Goal: Contribute content

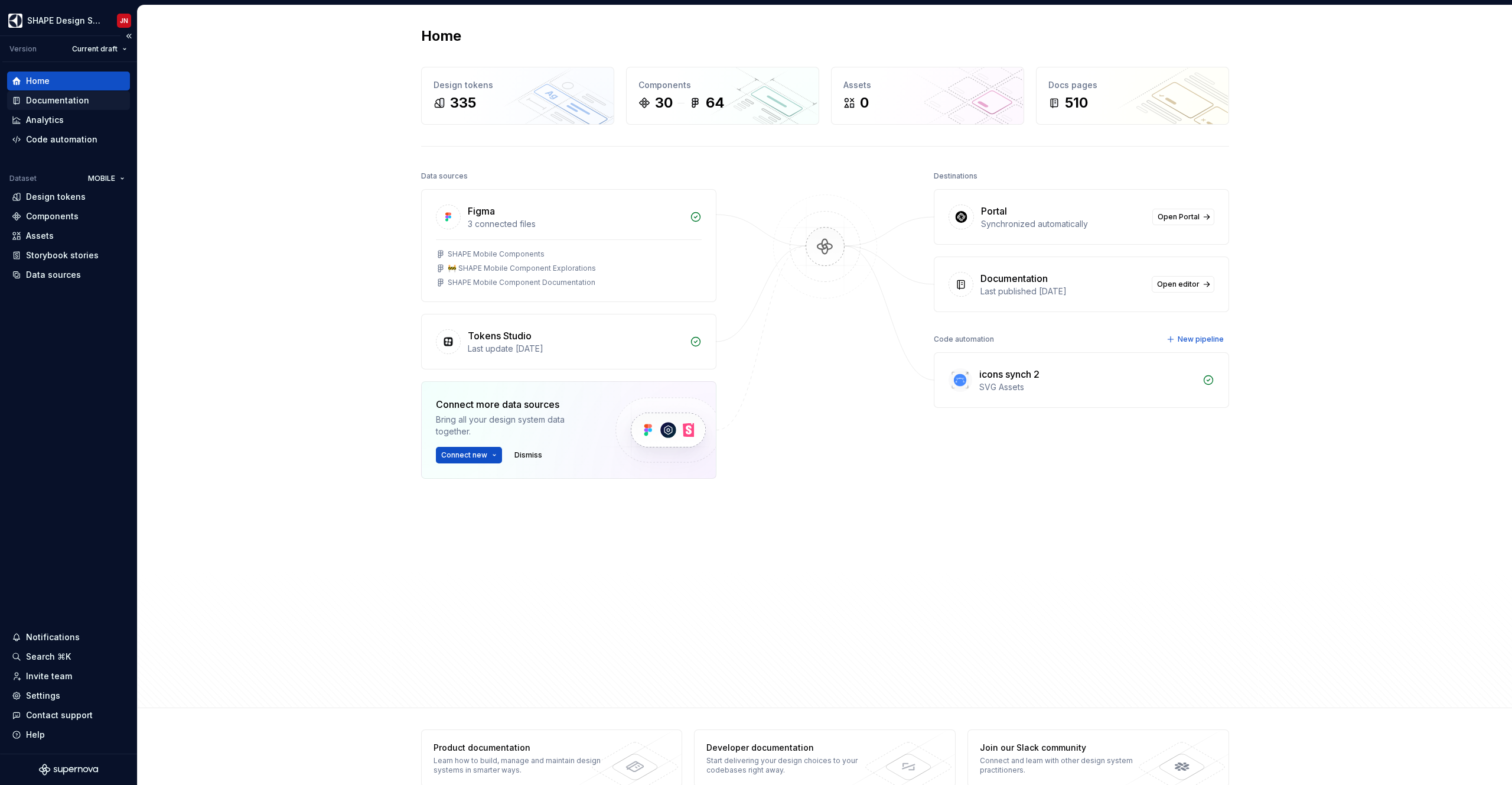
click at [57, 101] on div "Documentation" at bounding box center [57, 101] width 63 height 12
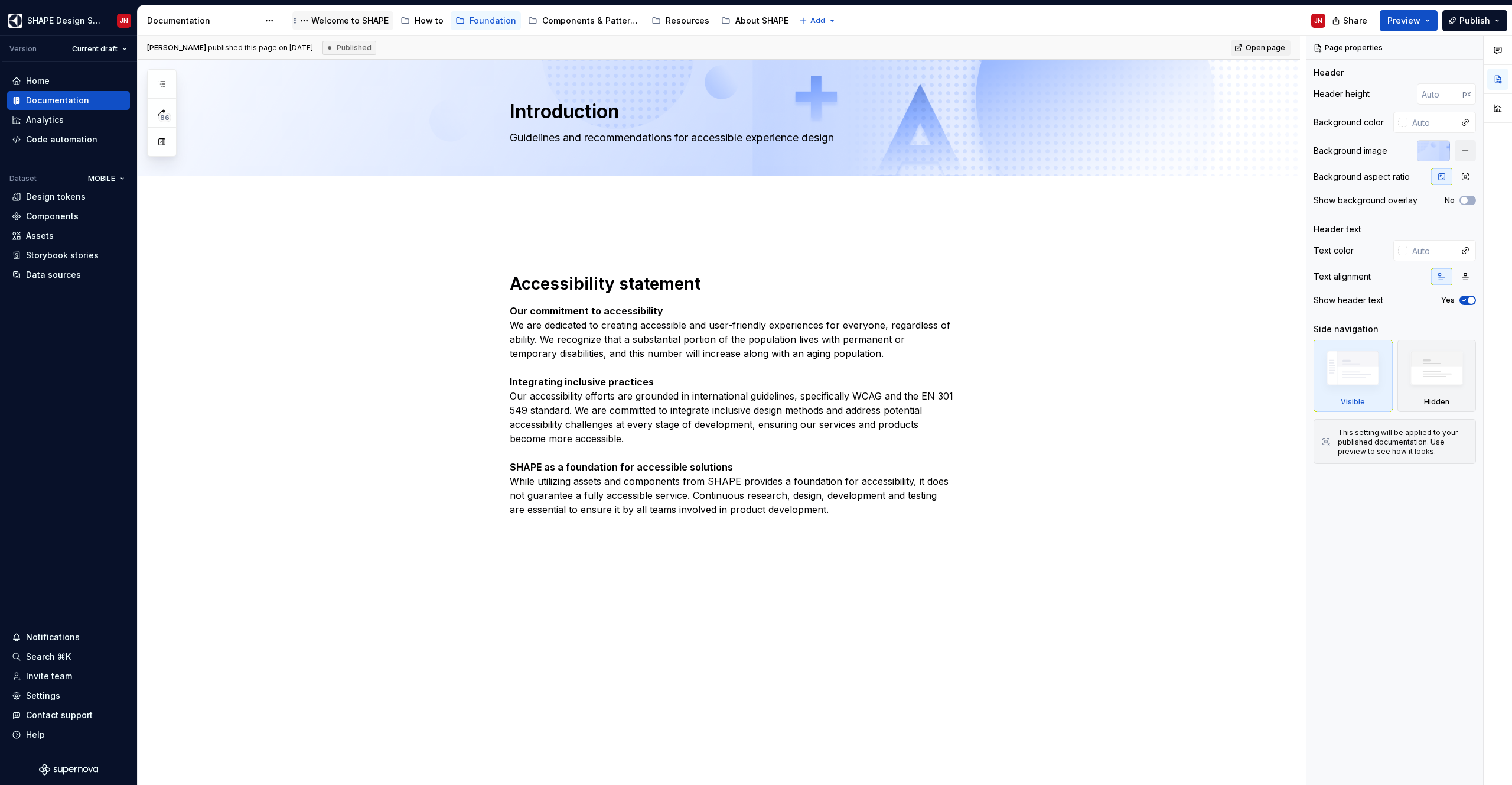
click at [353, 27] on div "Welcome to SHAPE" at bounding box center [343, 21] width 92 height 14
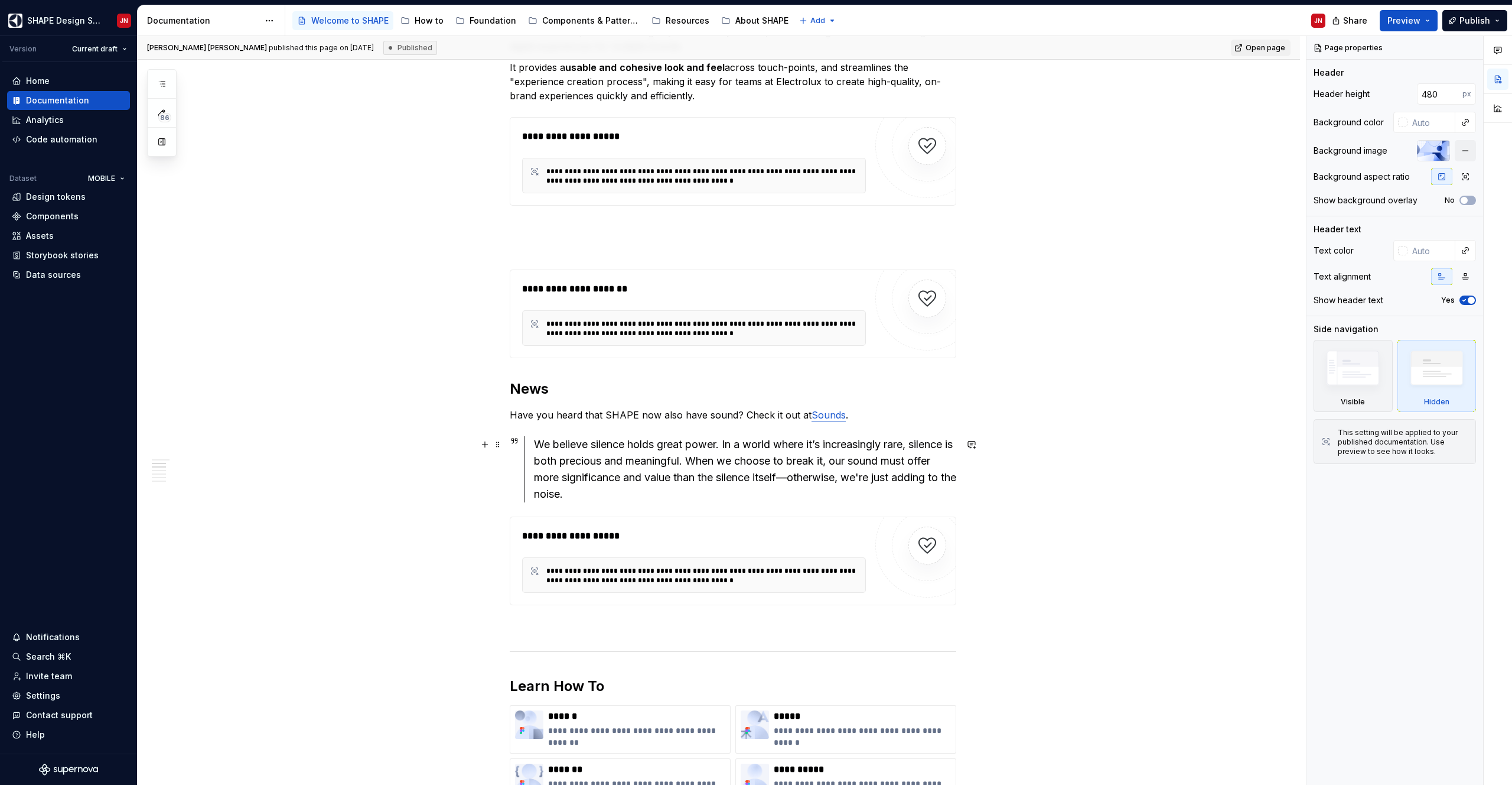
scroll to position [895, 0]
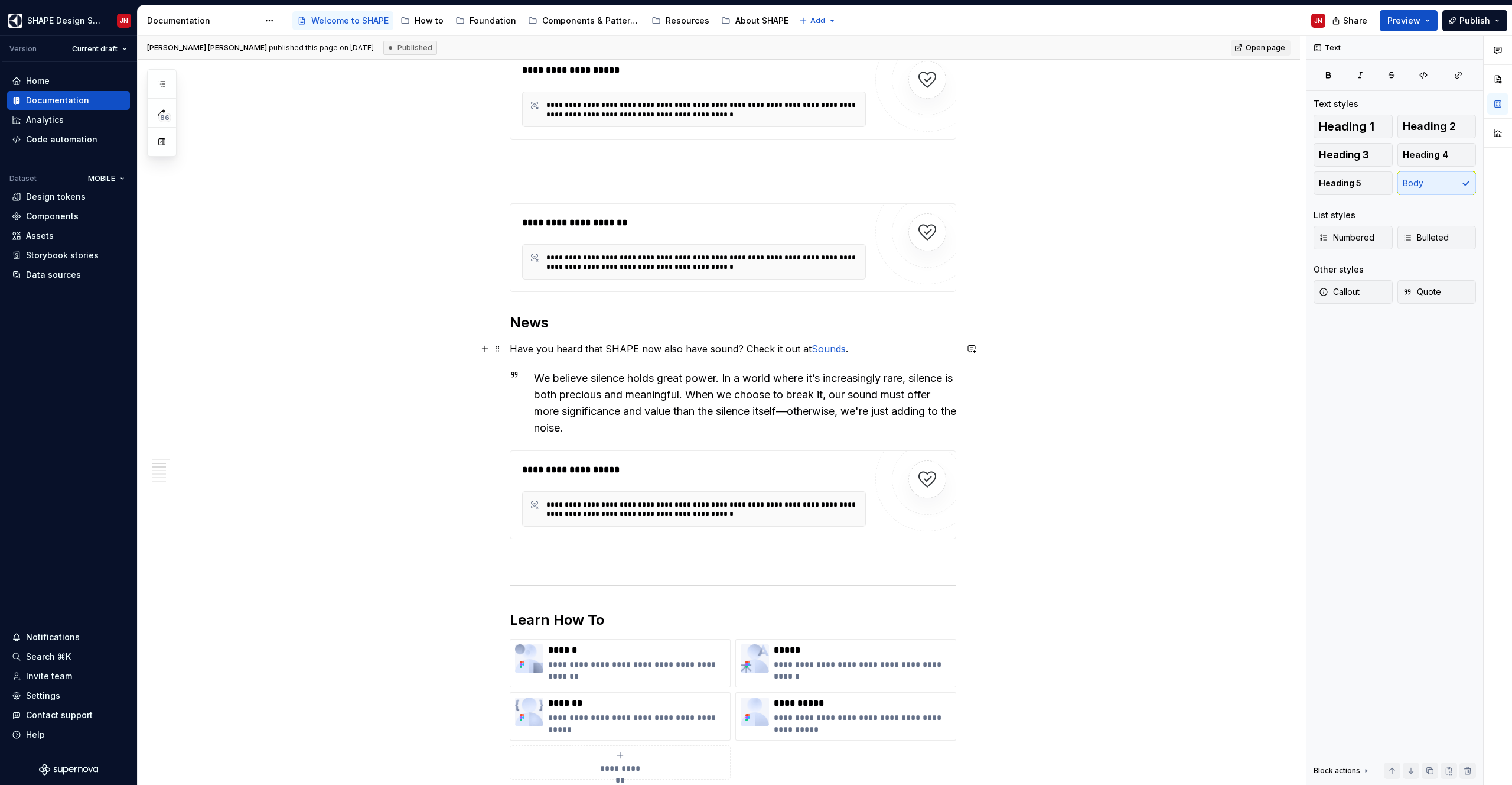
click at [558, 349] on p "Have you heard that SHAPE now also have sound? Check it out at Sounds ." at bounding box center [733, 348] width 447 height 14
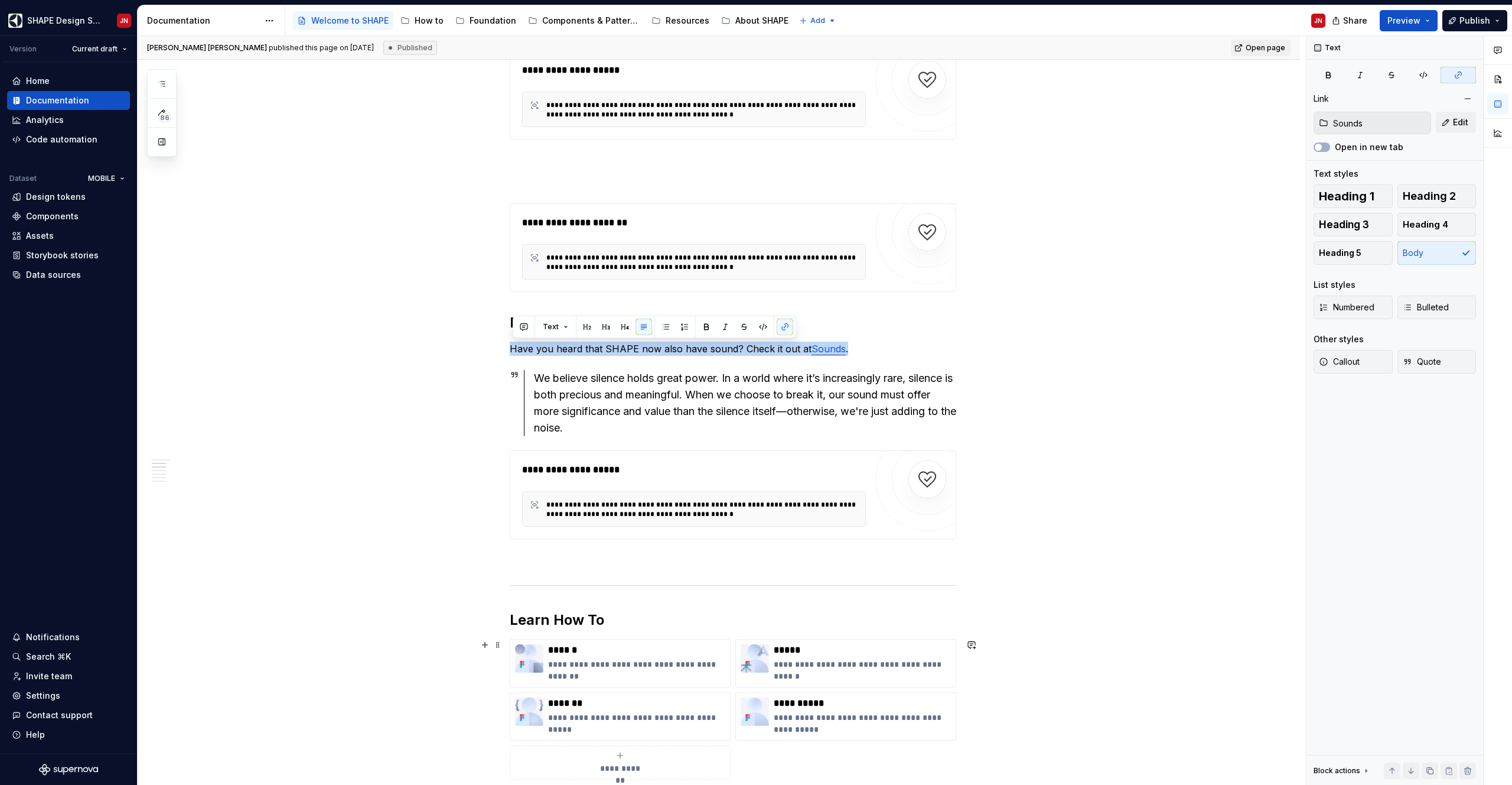
click at [550, 383] on div "We believe silence holds great power. In a world where it’s increasingly rare, …" at bounding box center [745, 403] width 423 height 66
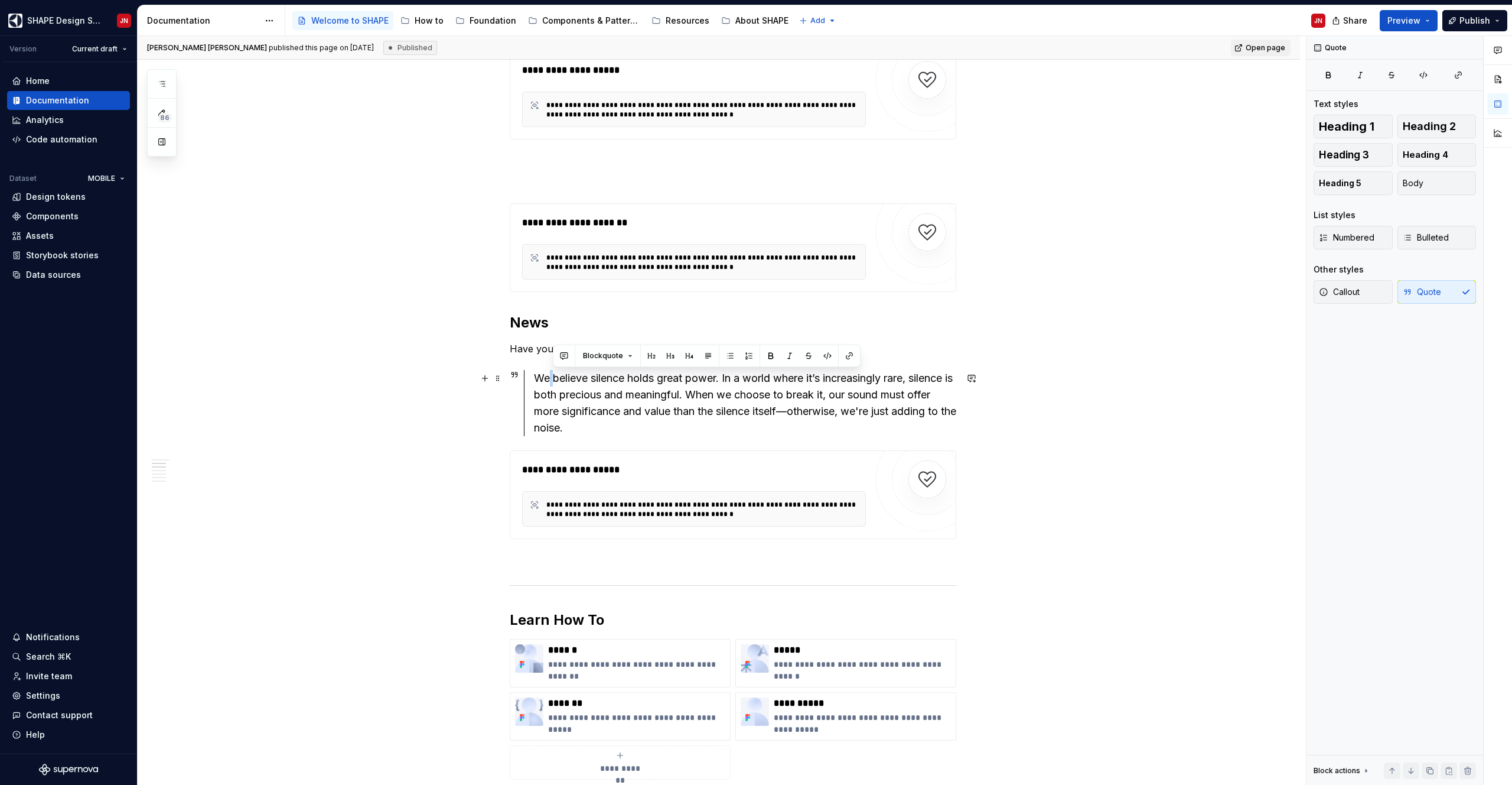
click at [550, 383] on div "We believe silence holds great power. In a world where it’s increasingly rare, …" at bounding box center [745, 403] width 423 height 66
click at [545, 379] on div "We believe silence holds great power. In a world where it’s increasingly rare, …" at bounding box center [745, 403] width 423 height 66
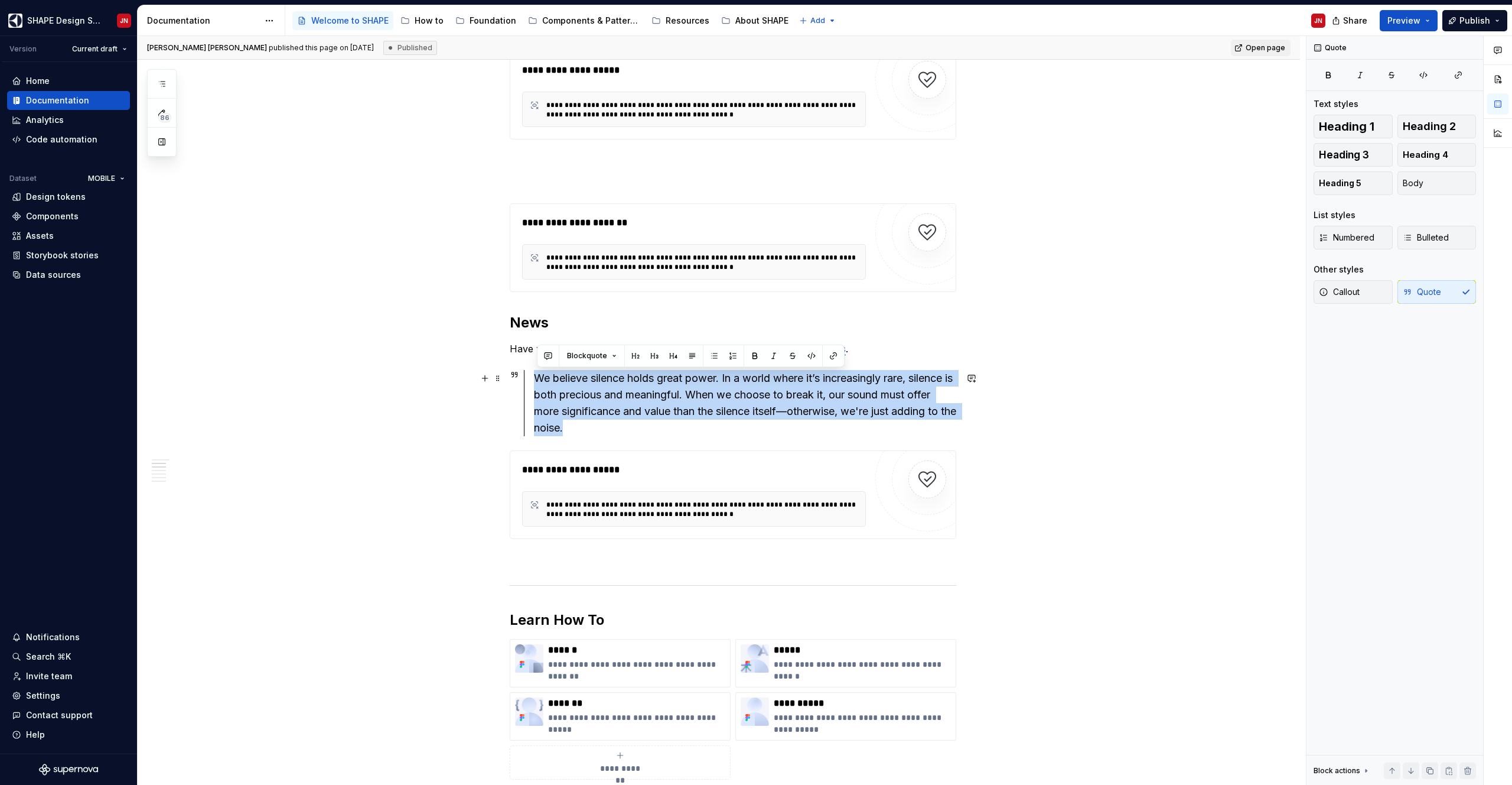
drag, startPoint x: 545, startPoint y: 379, endPoint x: 586, endPoint y: 431, distance: 66.2
click at [586, 431] on div "We believe silence holds great power. In a world where it’s increasingly rare, …" at bounding box center [745, 403] width 423 height 66
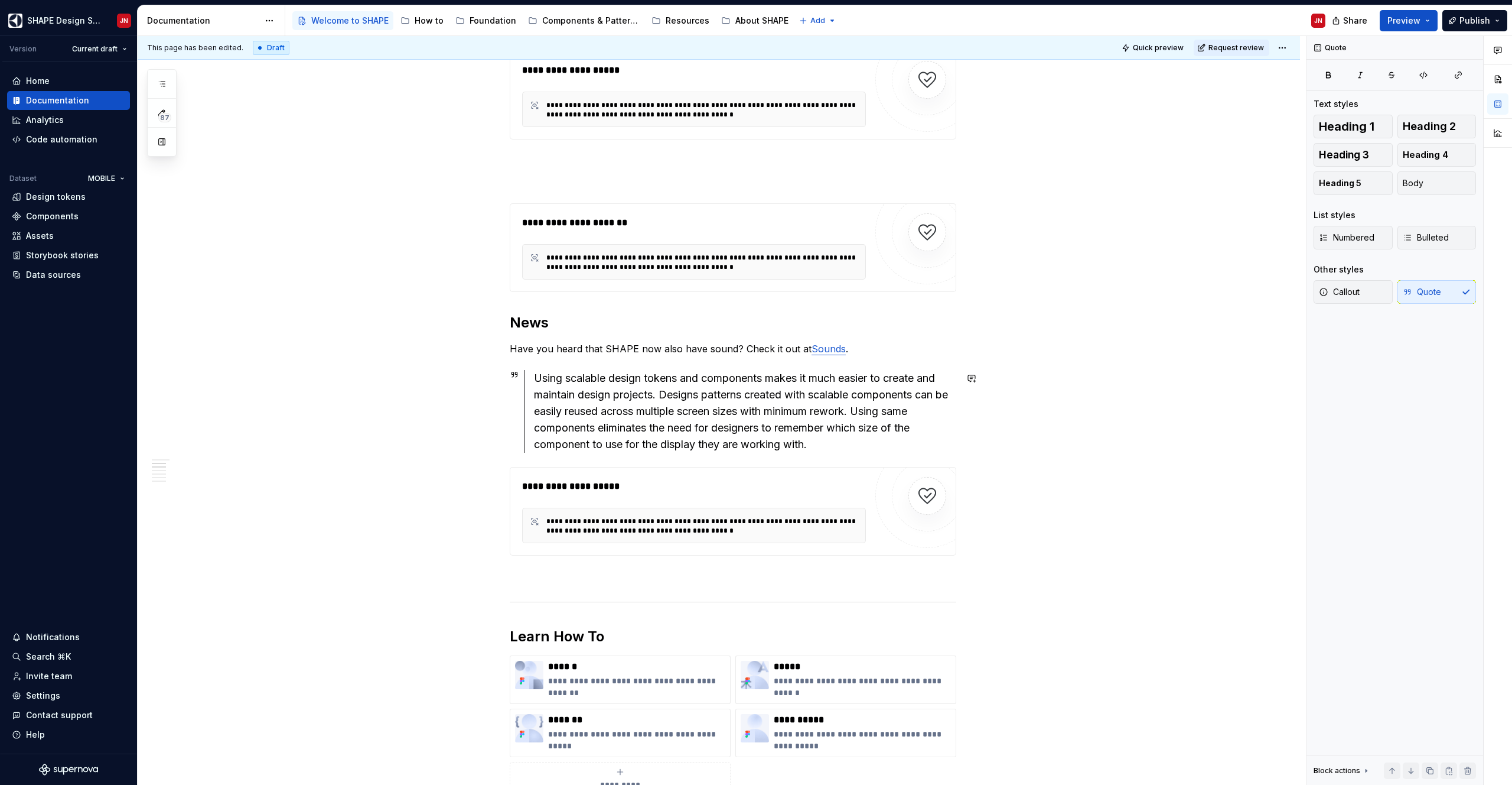
type textarea "*"
click at [521, 348] on p "Have you heard that SHAPE now also have sound? Check it out at Sounds ." at bounding box center [733, 348] width 447 height 14
drag, startPoint x: 521, startPoint y: 348, endPoint x: 776, endPoint y: 344, distance: 255.0
click at [785, 348] on p "Have you heard that SHAPE now also have sound? Check it out at Sounds ." at bounding box center [733, 348] width 447 height 14
click at [841, 349] on link "Sounds" at bounding box center [829, 349] width 34 height 12
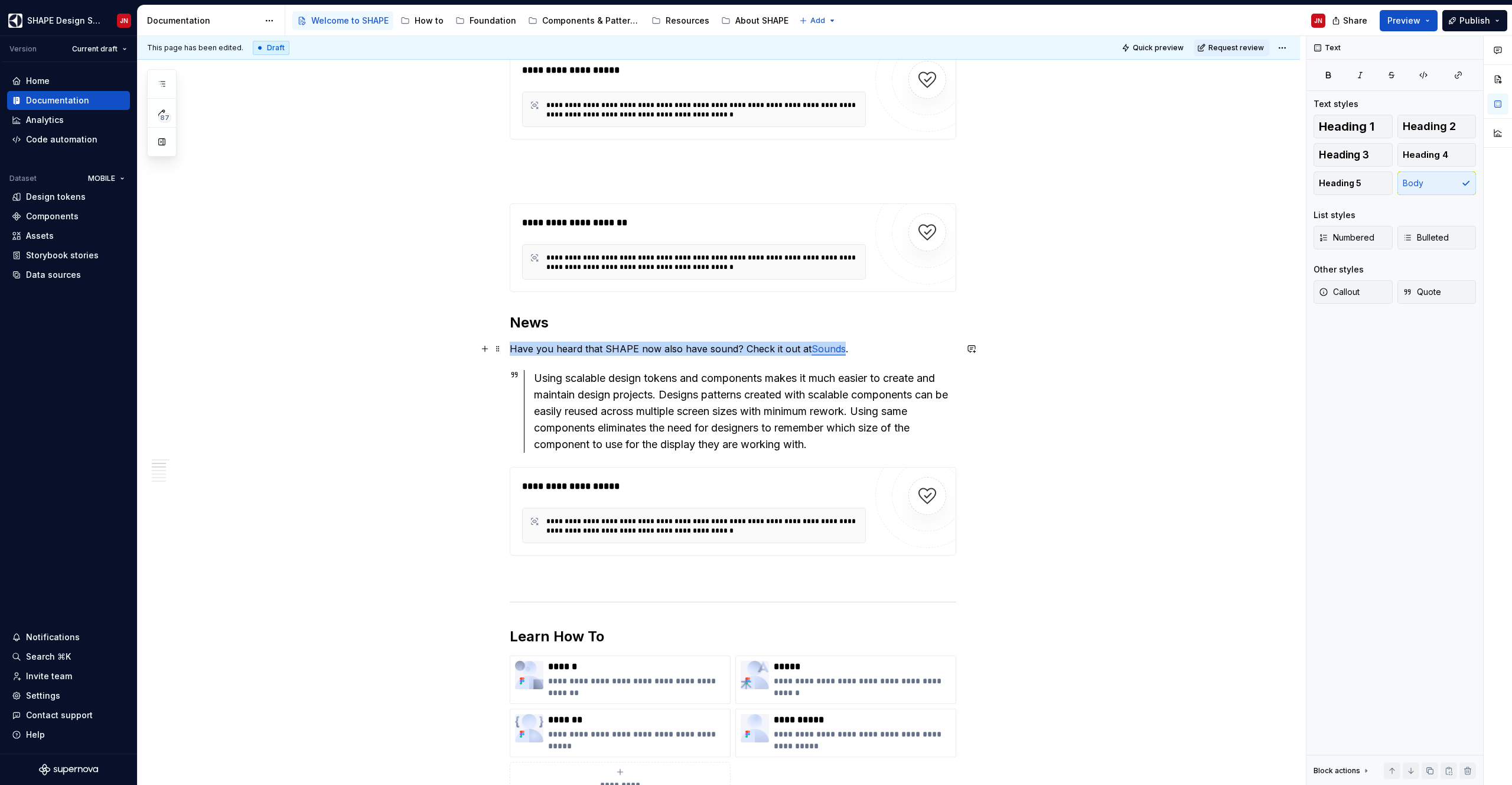
click at [514, 345] on p "Have you heard that SHAPE now also have sound? Check it out at Sounds ." at bounding box center [733, 348] width 447 height 14
click at [844, 330] on h2 "News" at bounding box center [733, 322] width 447 height 19
click at [912, 349] on p "How do design once, for multiple difference display sizes on appliances. Read m…" at bounding box center [733, 348] width 447 height 14
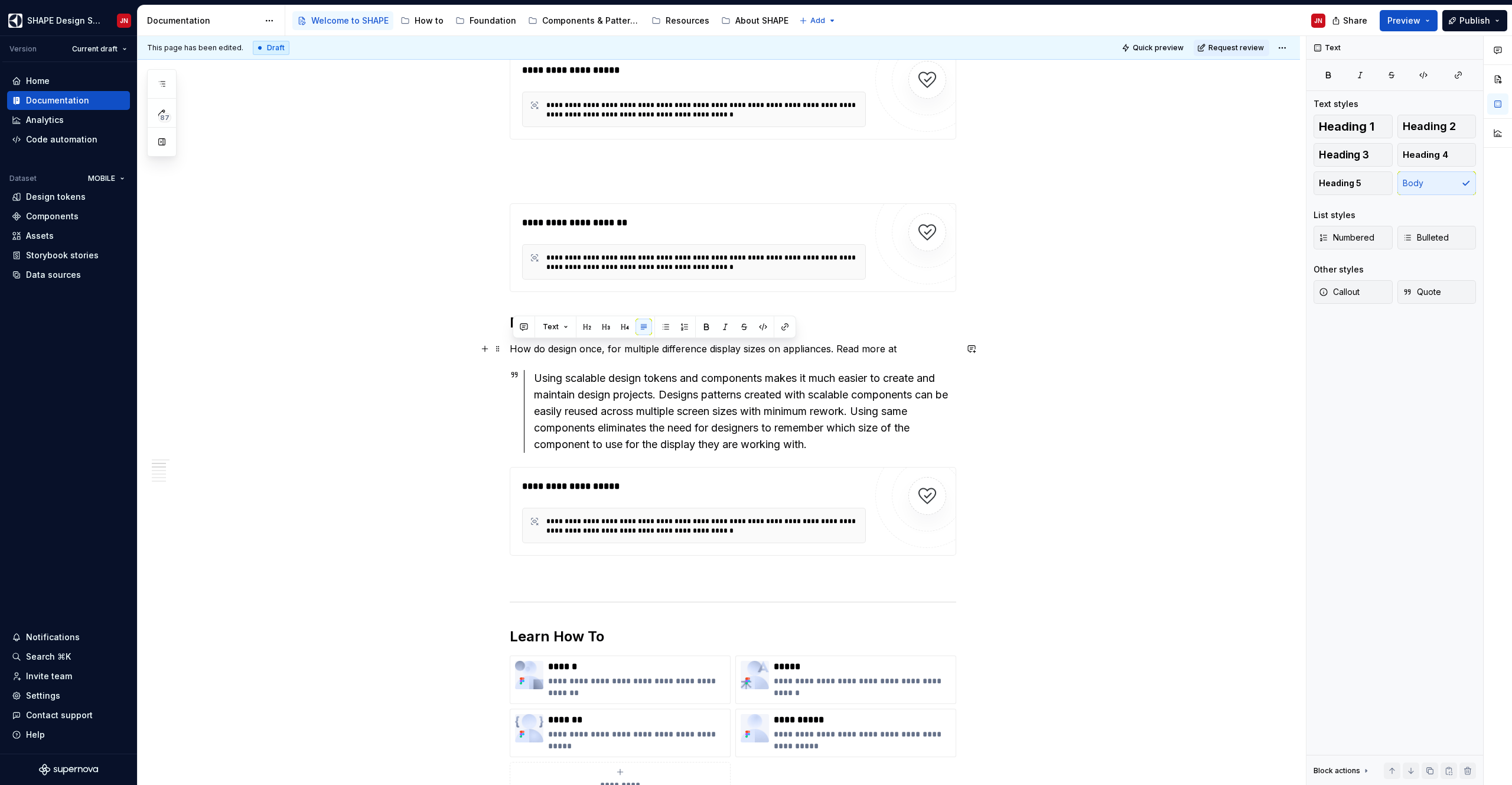
click at [912, 349] on p "How do design once, for multiple difference display sizes on appliances. Read m…" at bounding box center [733, 348] width 447 height 14
click at [1169, 315] on div "Text" at bounding box center [1042, 326] width 283 height 23
click at [1169, 322] on button "button" at bounding box center [1172, 326] width 17 height 17
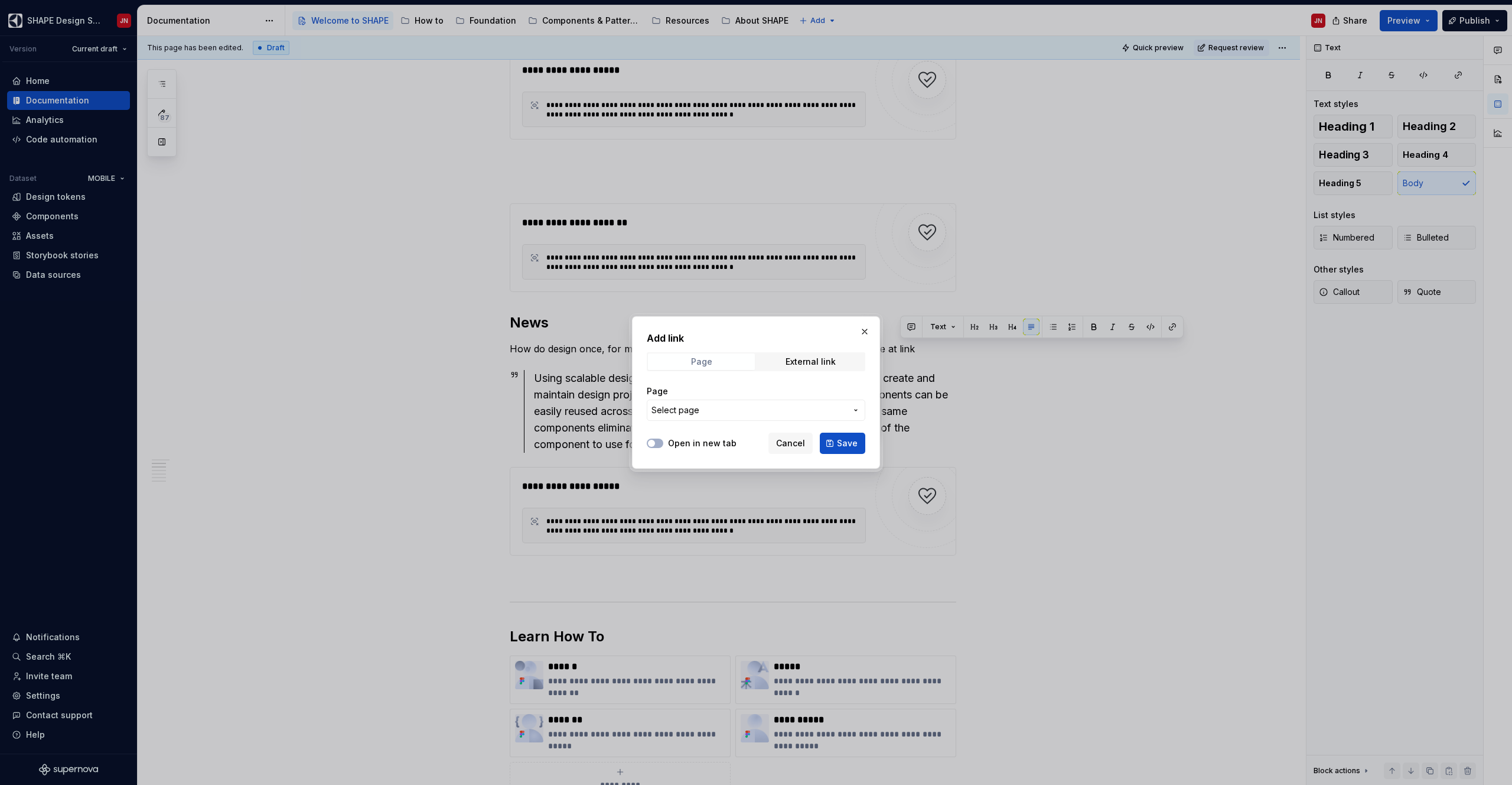
click at [716, 355] on span "Page" at bounding box center [701, 361] width 107 height 17
click at [716, 412] on span "Select page" at bounding box center [748, 410] width 194 height 12
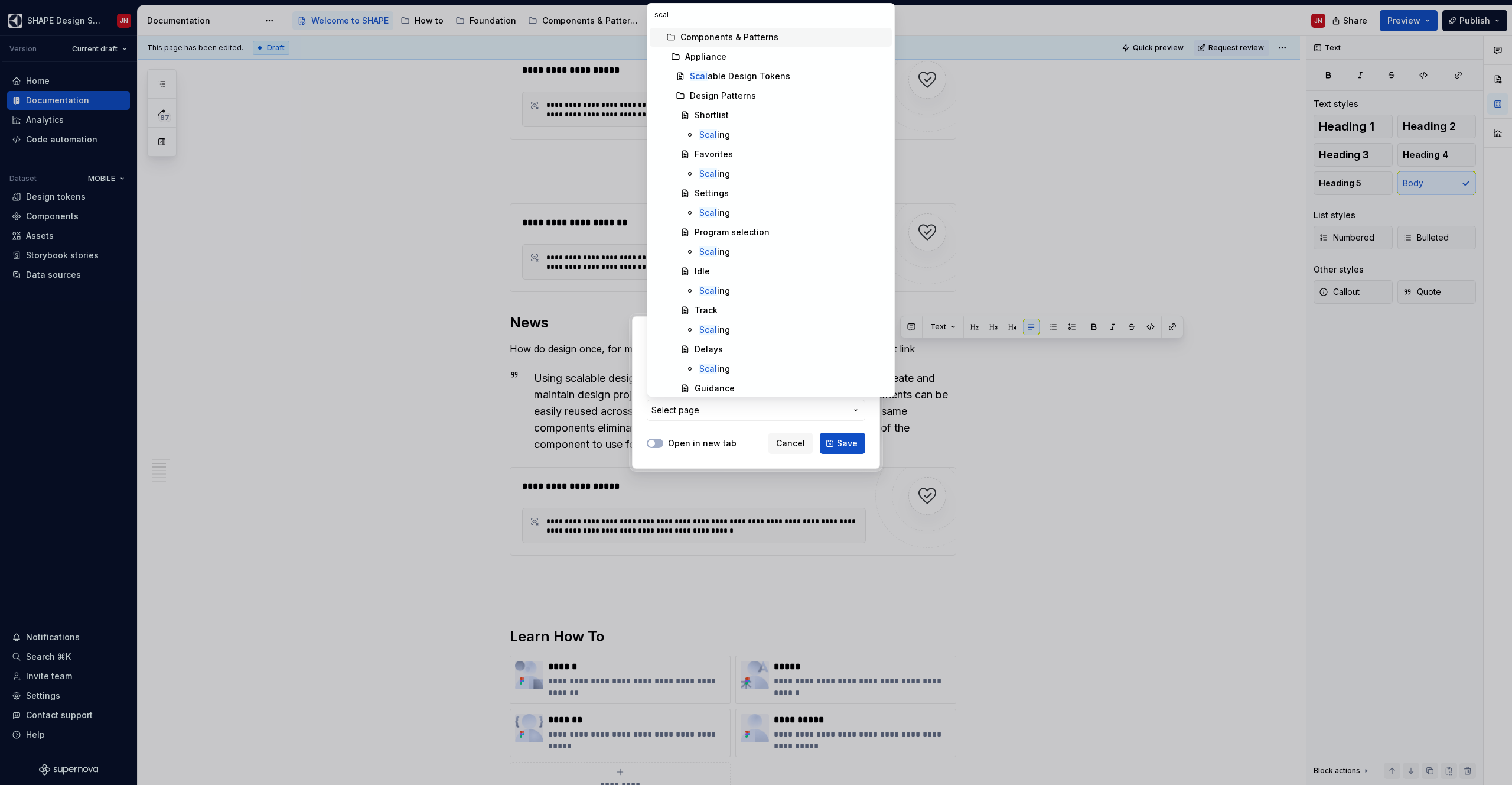
type input "scala"
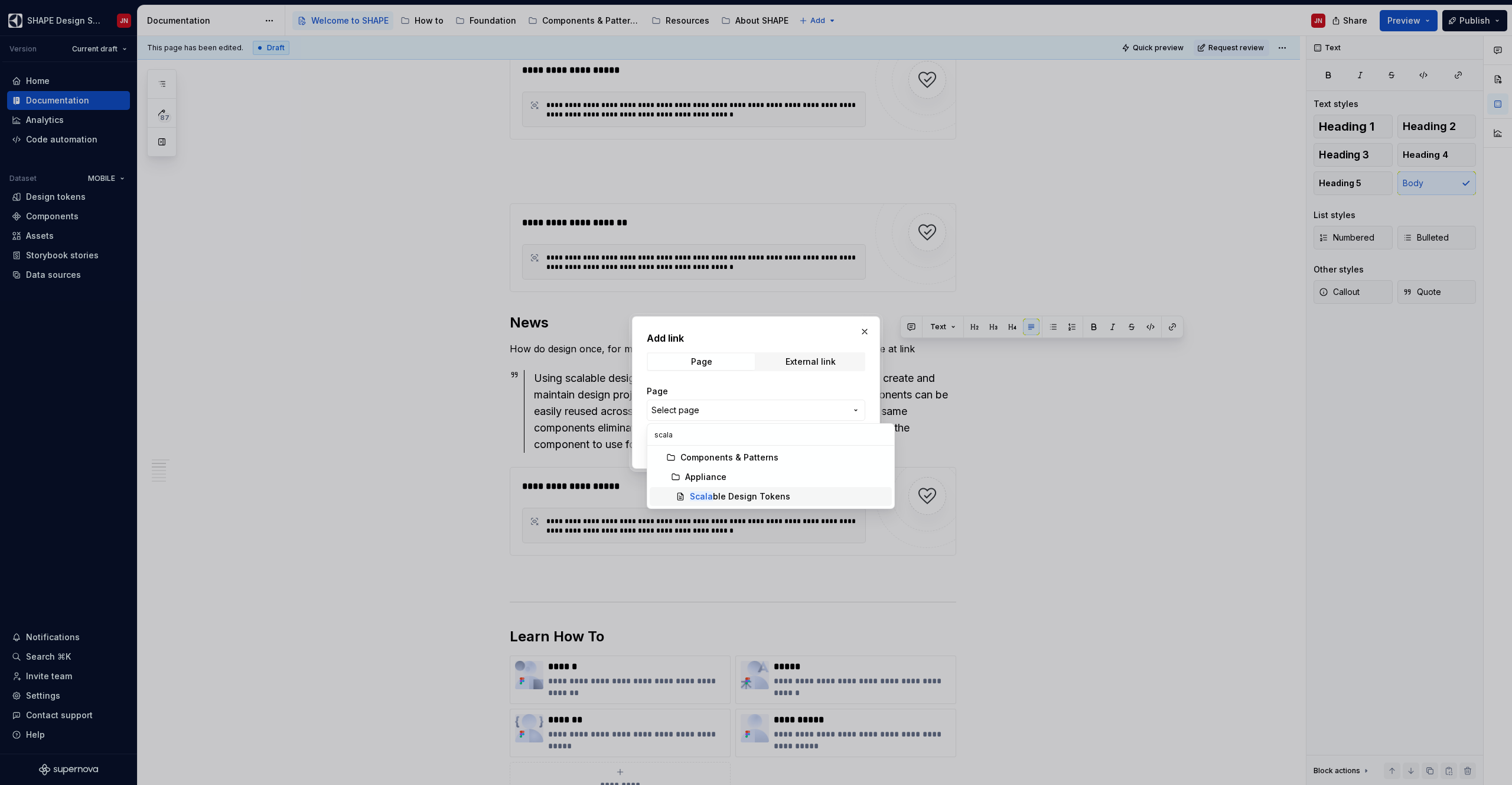
click at [738, 501] on div "Scala ble Design Tokens" at bounding box center [740, 497] width 101 height 12
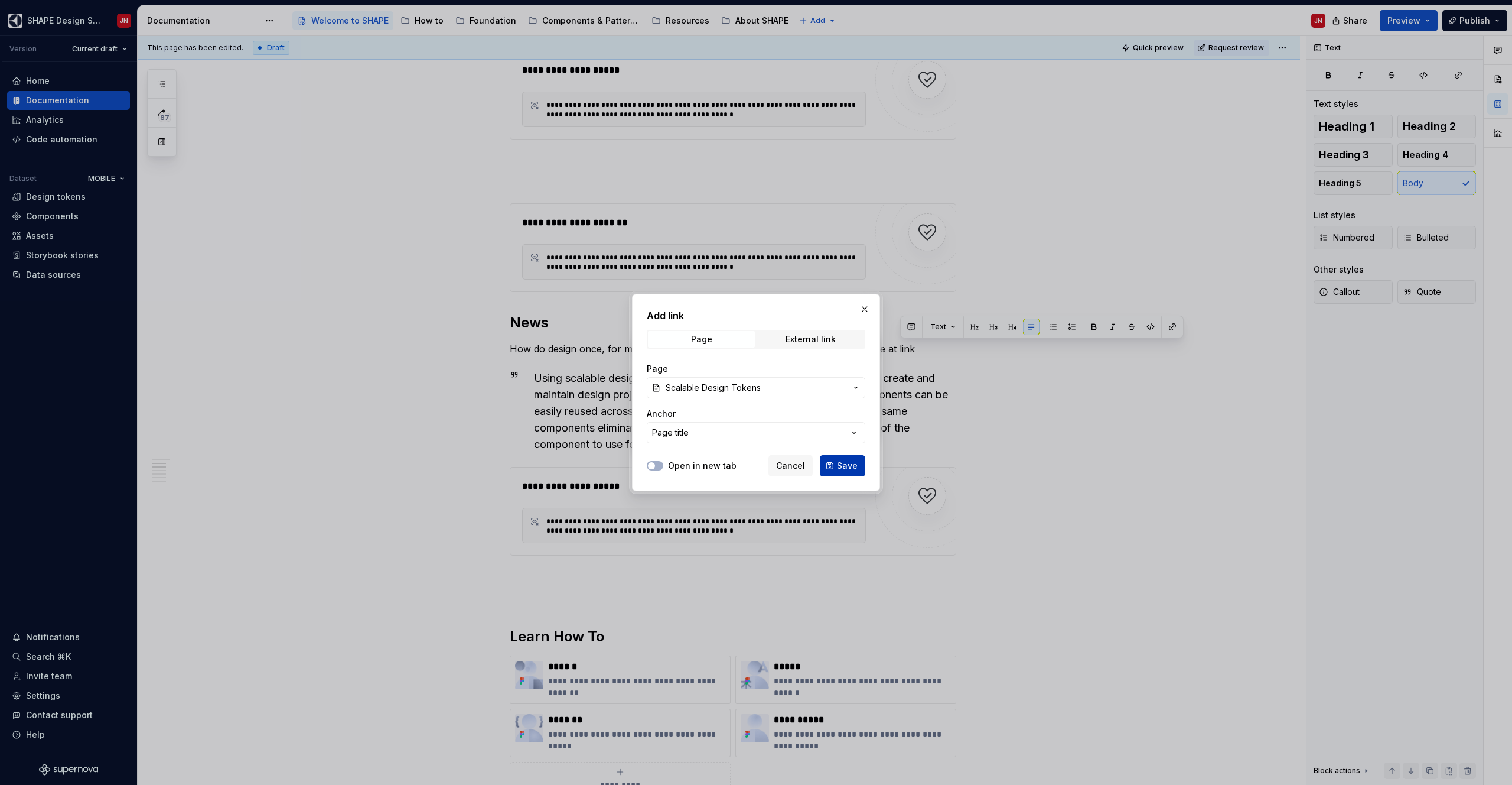
click at [856, 465] on span "Save" at bounding box center [847, 466] width 21 height 12
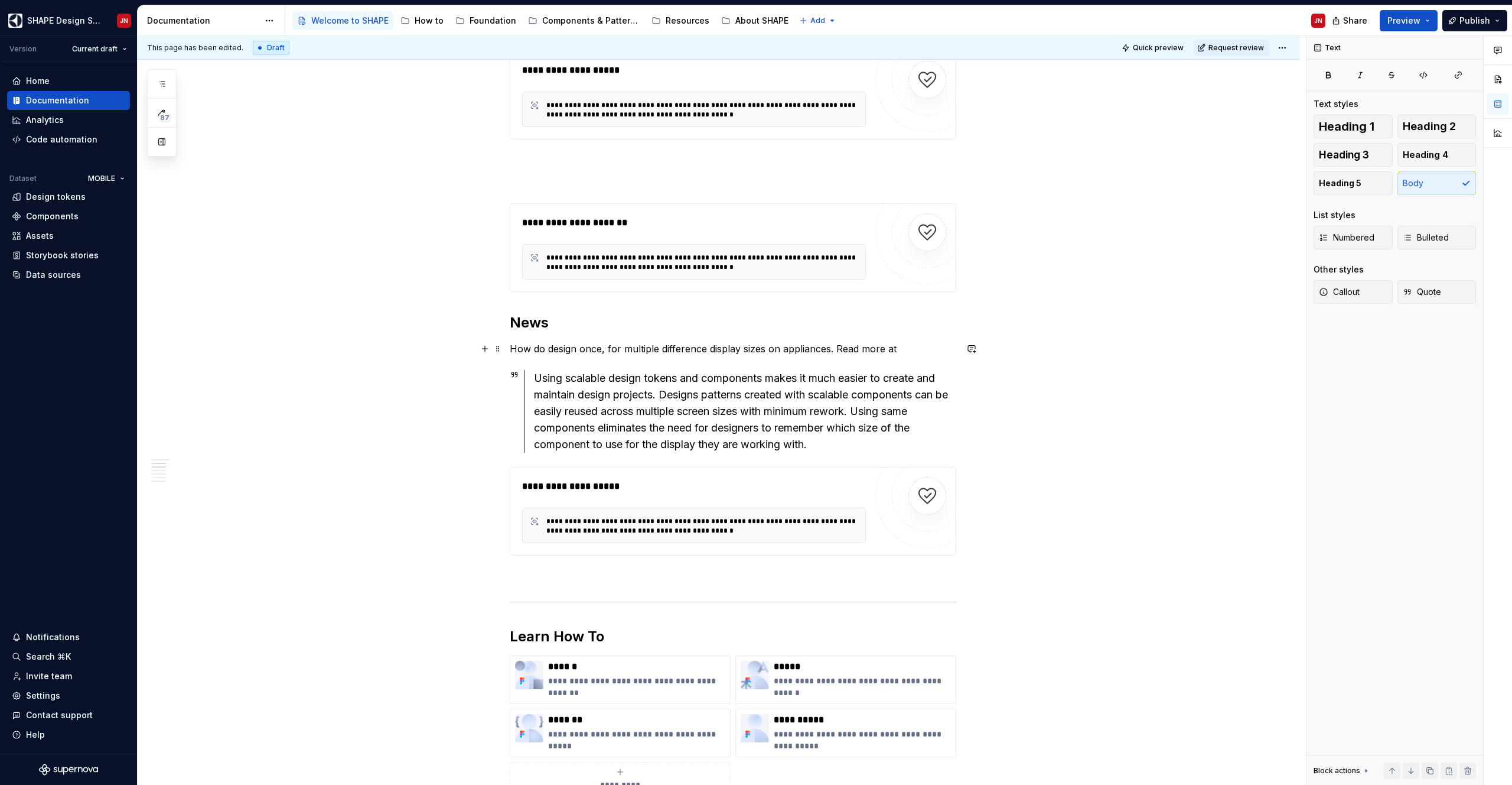
click at [905, 348] on p "How do design once, for multiple difference display sizes on appliances. Read m…" at bounding box center [733, 348] width 447 height 14
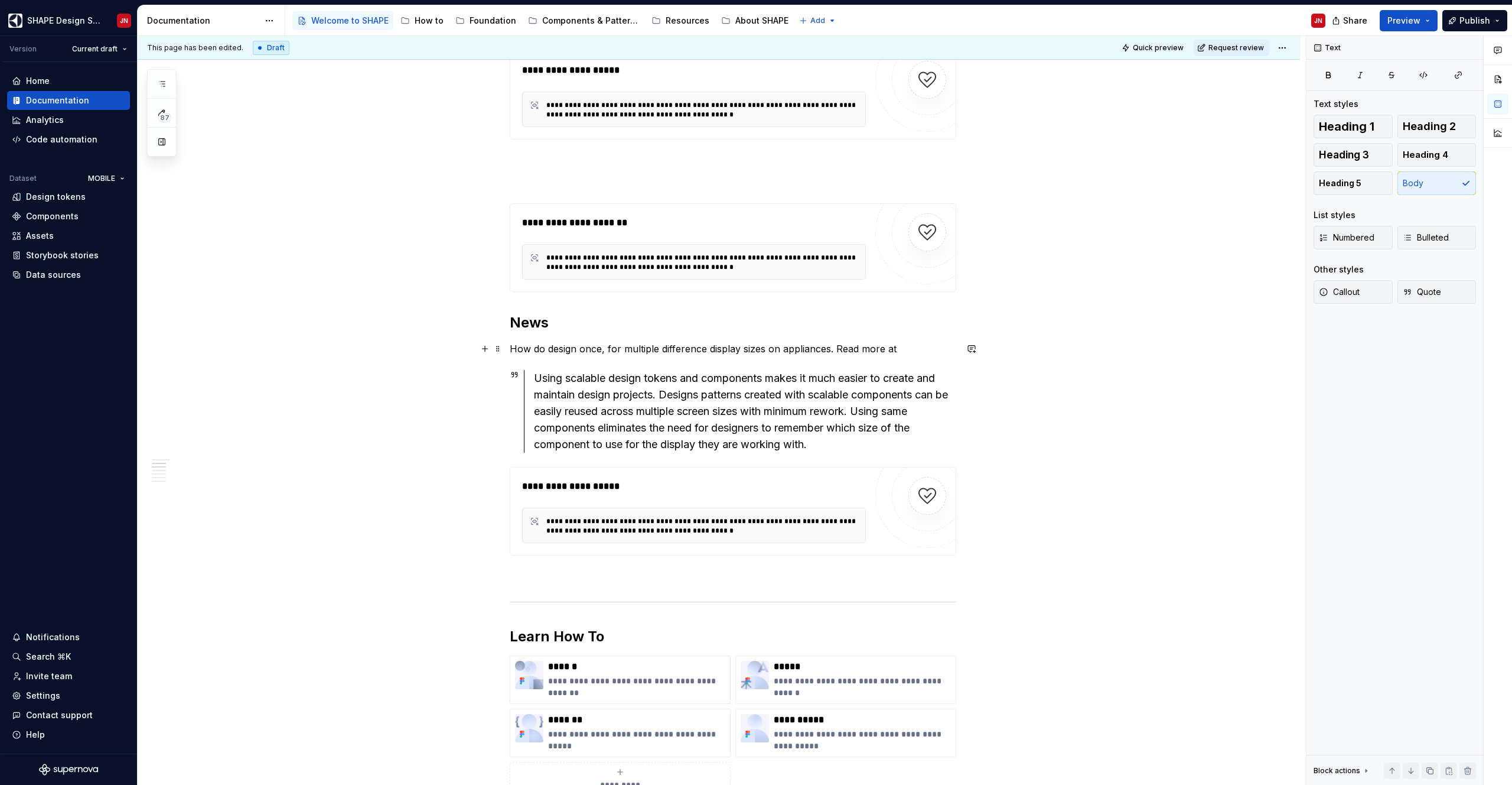
click at [905, 348] on p "How do design once, for multiple difference display sizes on appliances. Read m…" at bounding box center [733, 348] width 447 height 14
click at [902, 375] on div "Using scalable design tokens and components makes it much easier to create and …" at bounding box center [745, 411] width 423 height 83
click at [903, 347] on p "How do design once, for multiple difference display sizes on appliances. Read m…" at bounding box center [733, 348] width 447 height 14
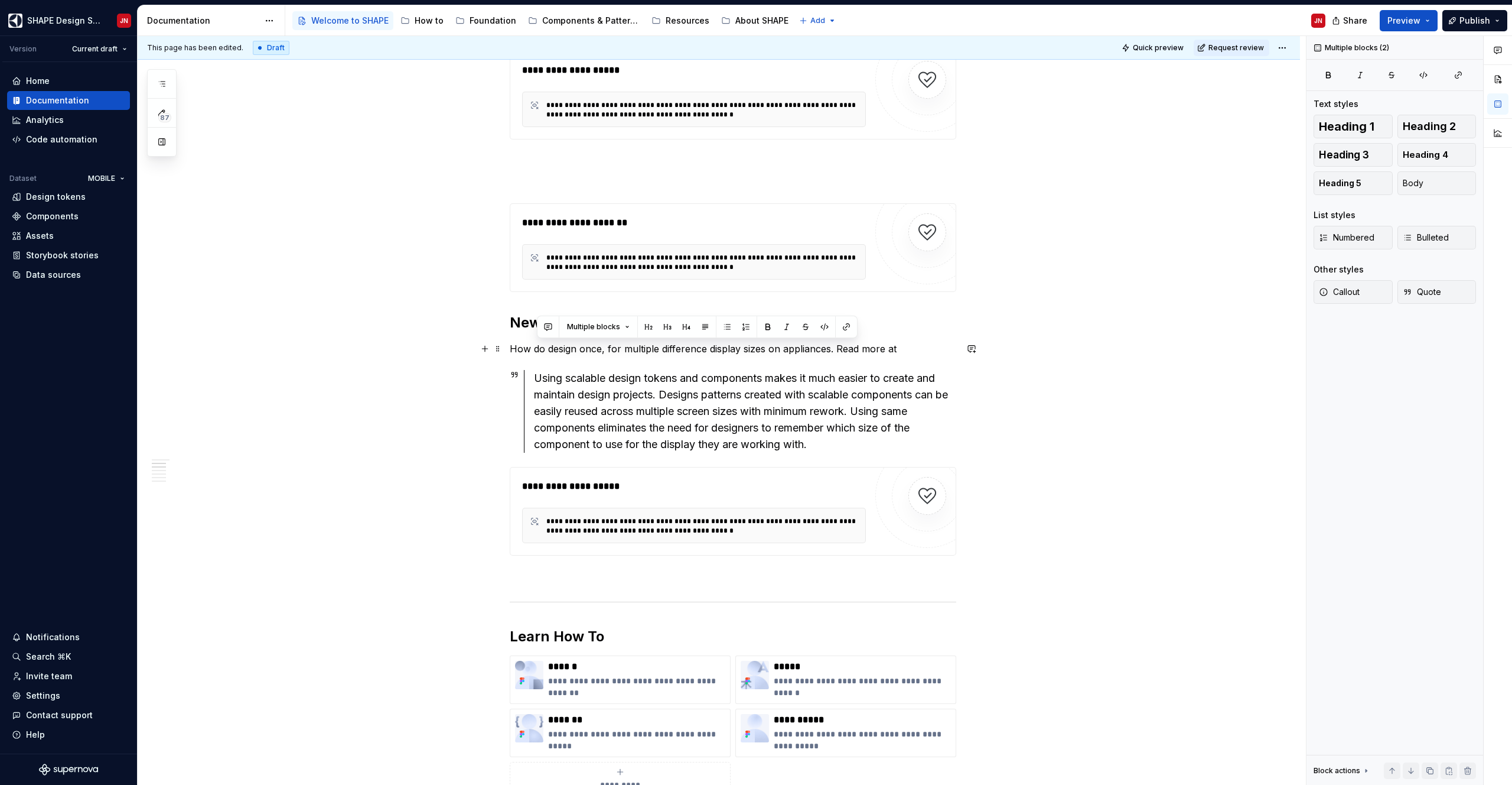
click at [903, 347] on p "How do design once, for multiple difference display sizes on appliances. Read m…" at bounding box center [733, 348] width 447 height 14
click at [845, 328] on button "button" at bounding box center [847, 326] width 17 height 17
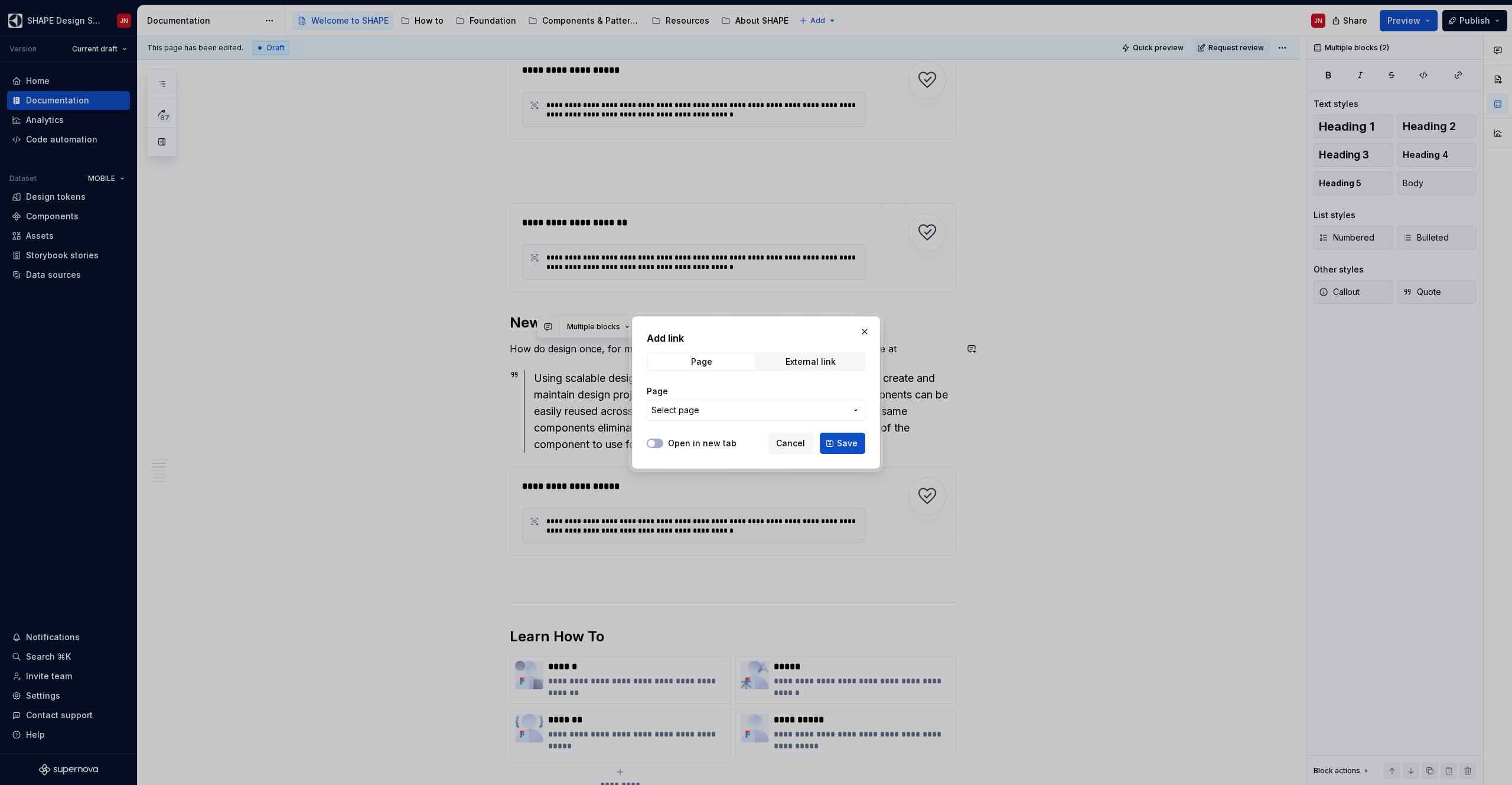
click at [722, 402] on button "Select page" at bounding box center [756, 409] width 218 height 21
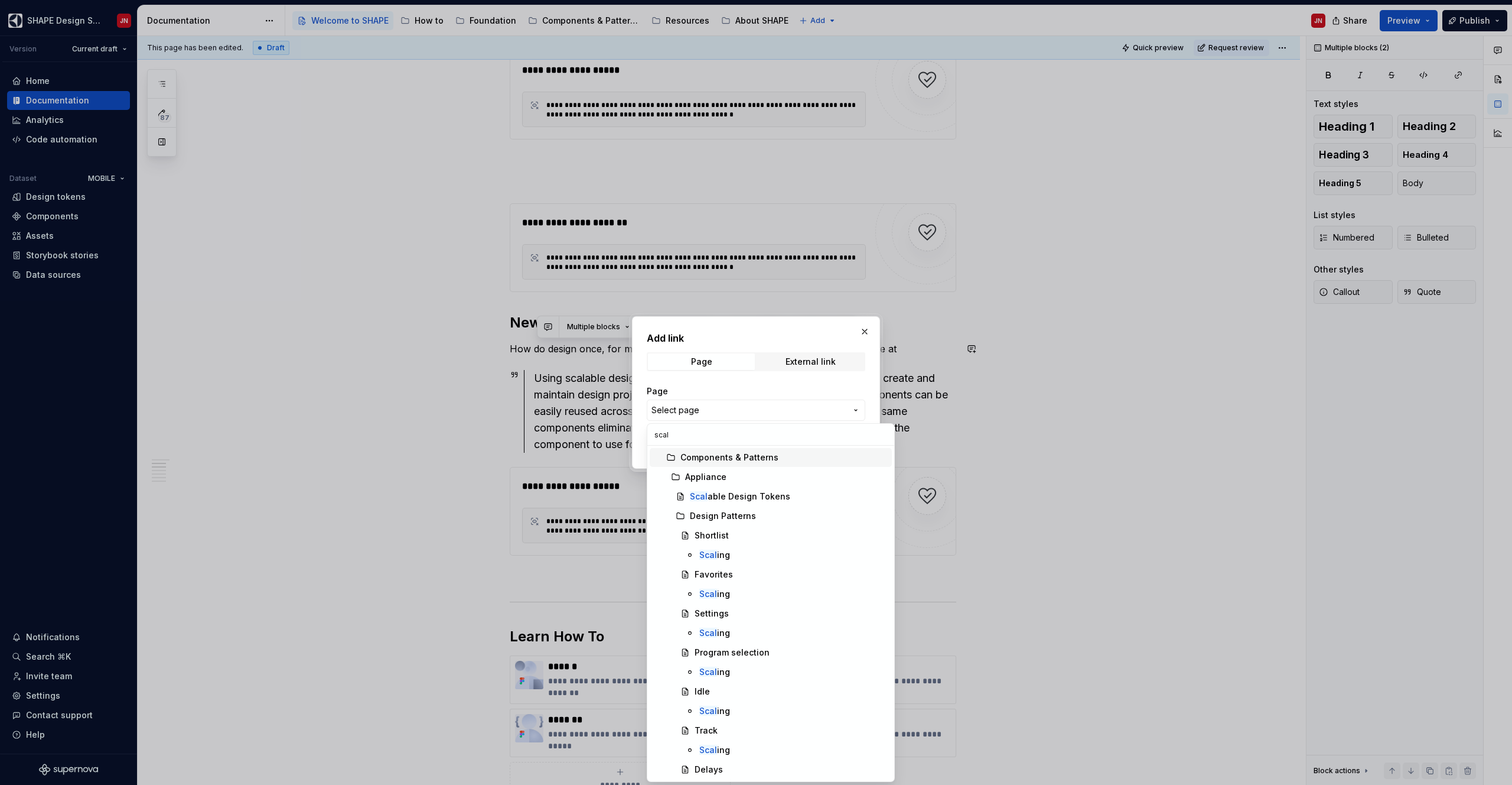
type input "scala"
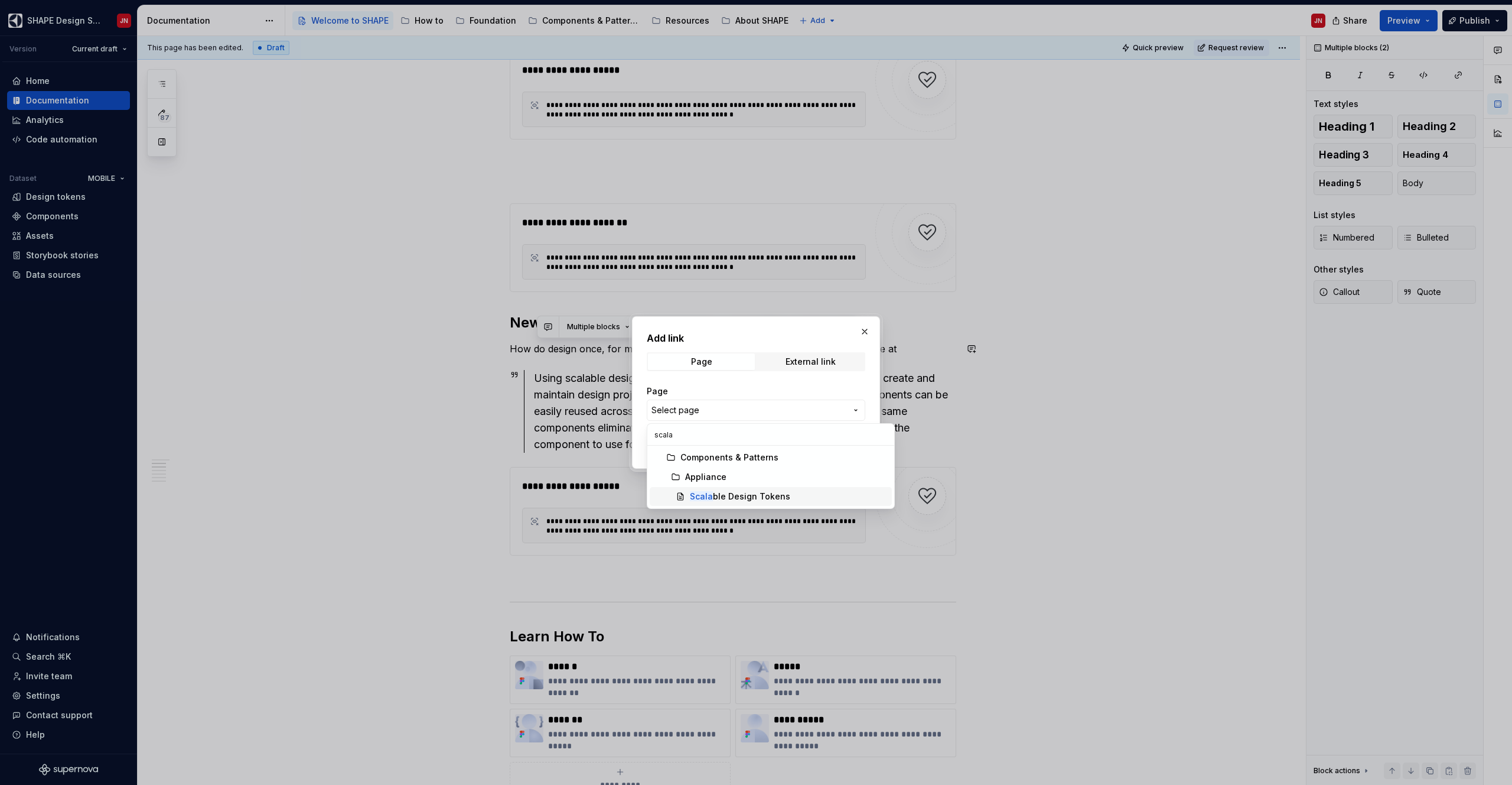
click at [744, 497] on div "Scala ble Design Tokens" at bounding box center [740, 497] width 101 height 12
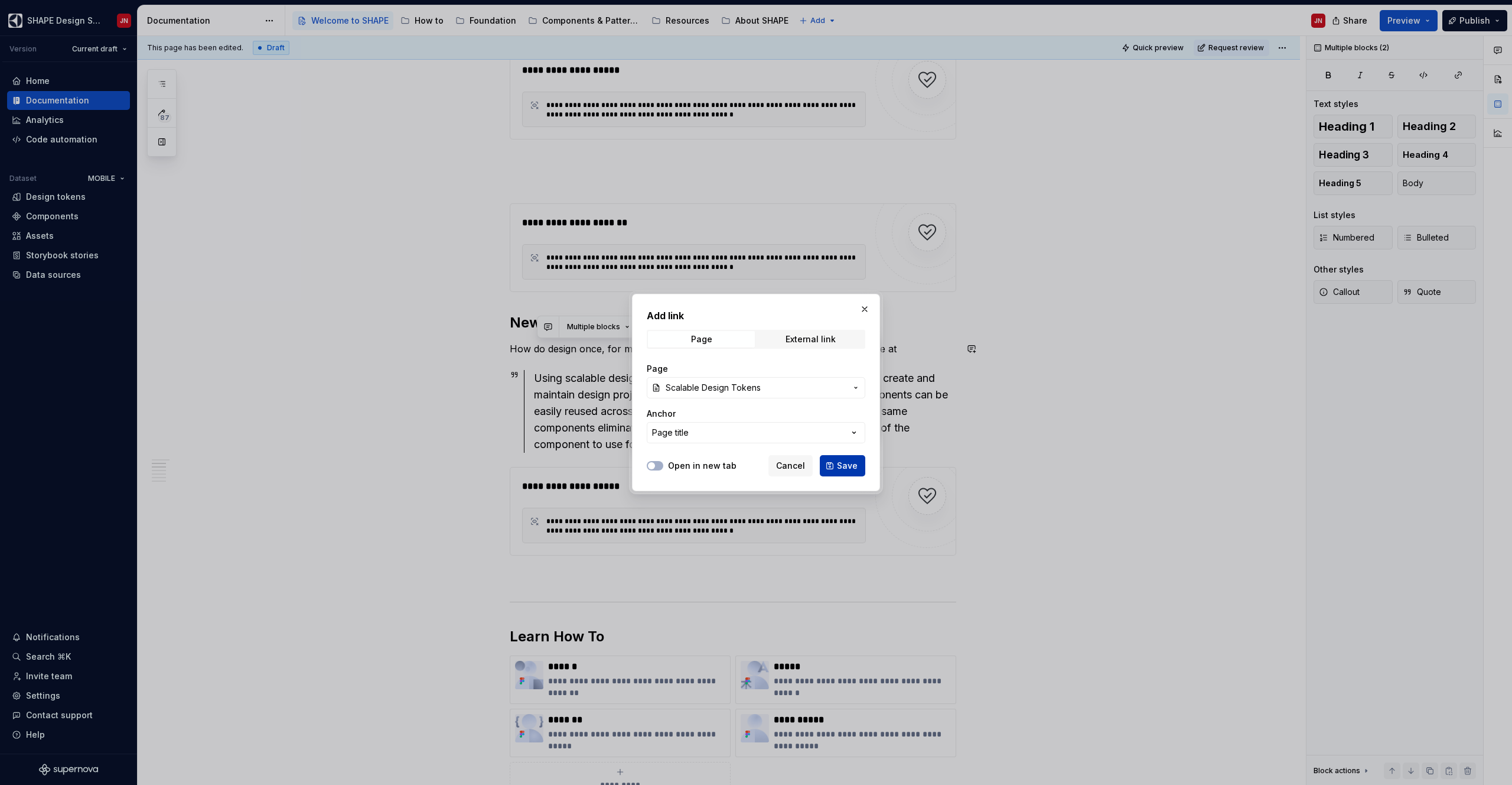
click at [844, 467] on span "Save" at bounding box center [847, 466] width 21 height 12
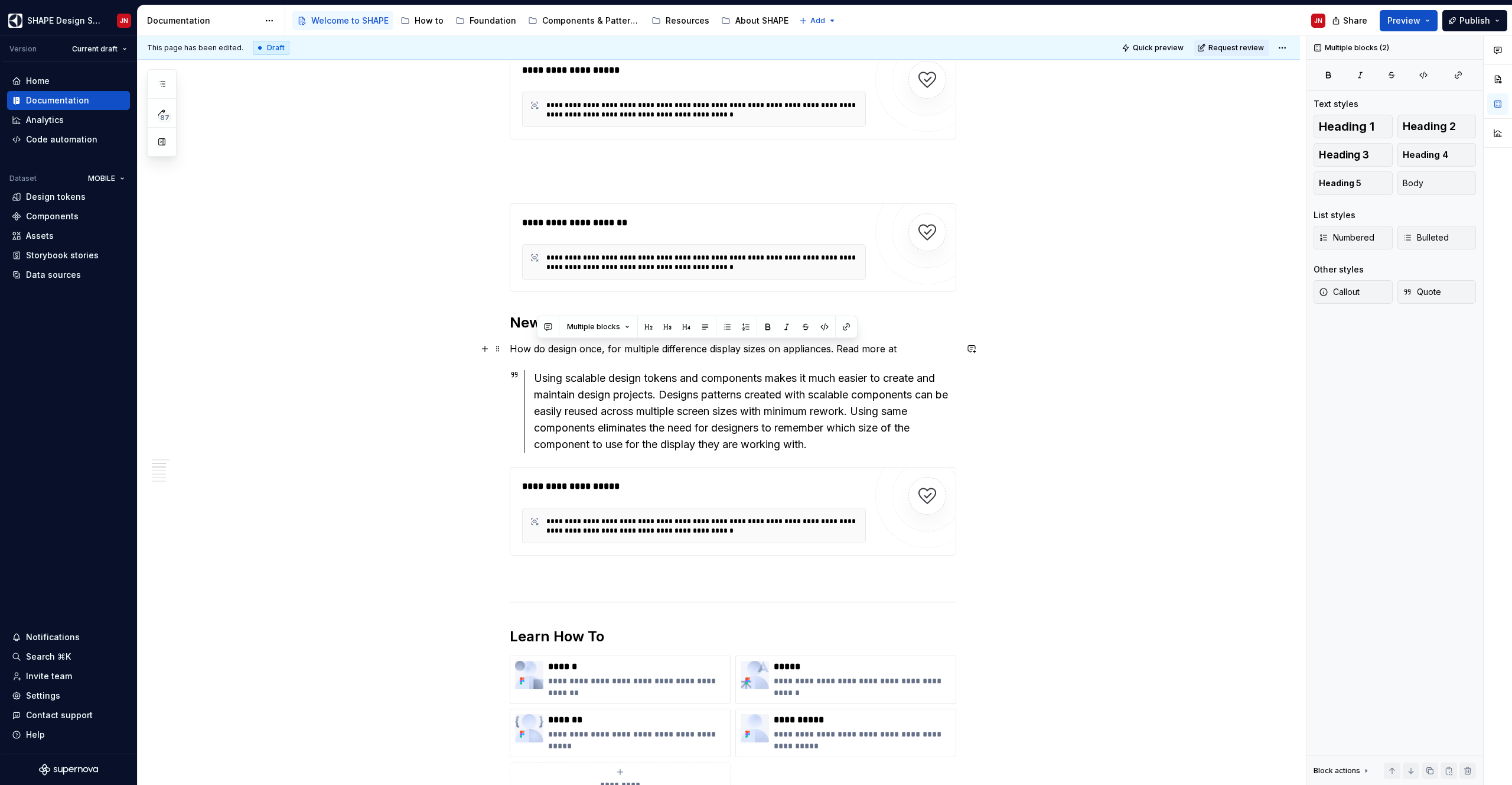
click at [906, 346] on p "How do design once, for multiple difference display sizes on appliances. Read m…" at bounding box center [733, 348] width 447 height 14
type textarea "*"
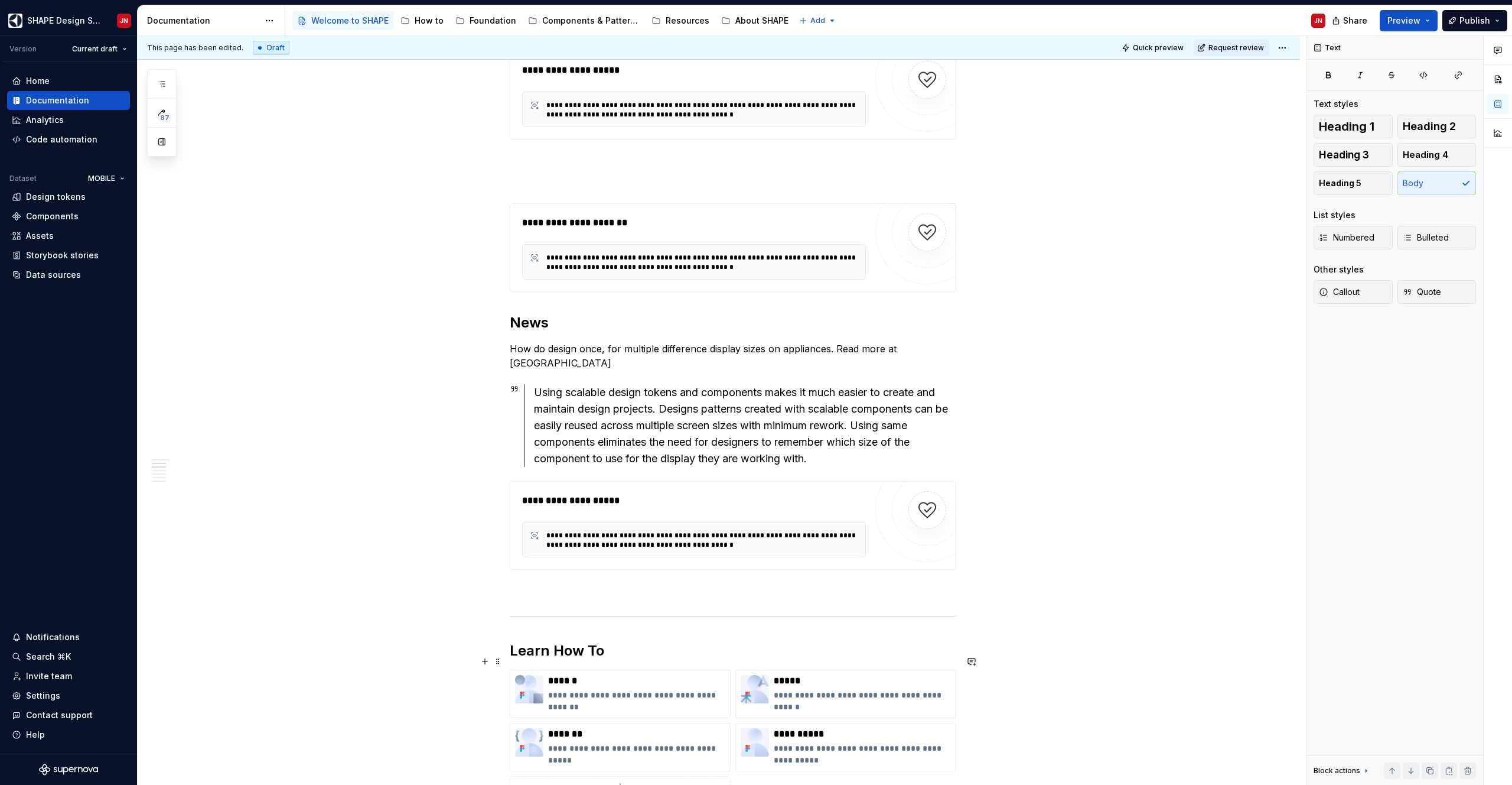
click at [907, 346] on p "How do design once, for multiple difference display sizes on appliances. Read m…" at bounding box center [733, 355] width 447 height 28
click at [914, 346] on p "How do design once, for multiple difference display sizes on appliances. Read m…" at bounding box center [733, 355] width 447 height 28
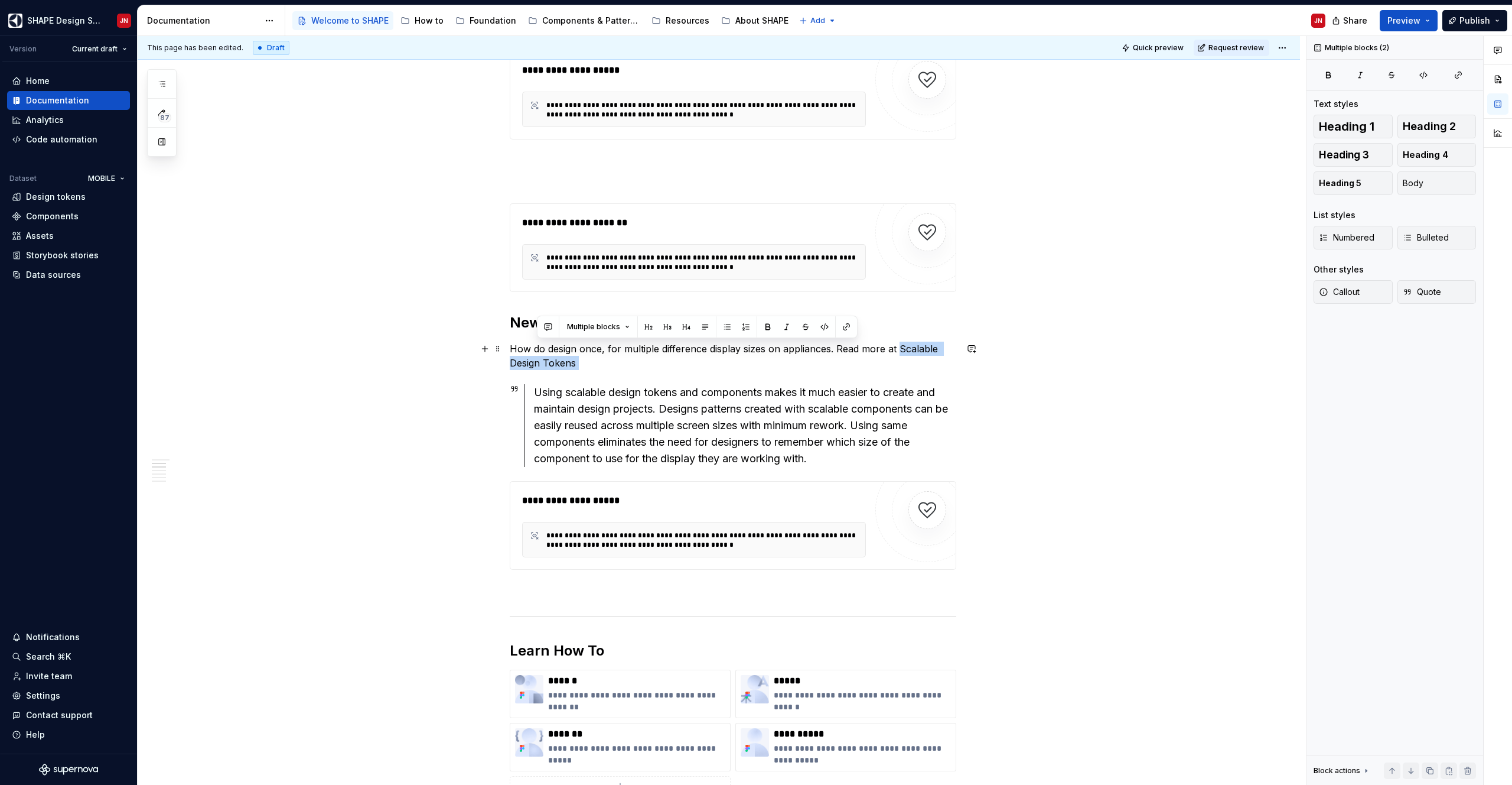
drag, startPoint x: 914, startPoint y: 346, endPoint x: 580, endPoint y: 364, distance: 334.5
click at [580, 364] on p "How do design once, for multiple difference display sizes on appliances. Read m…" at bounding box center [733, 355] width 447 height 28
click at [852, 325] on button "button" at bounding box center [847, 326] width 17 height 17
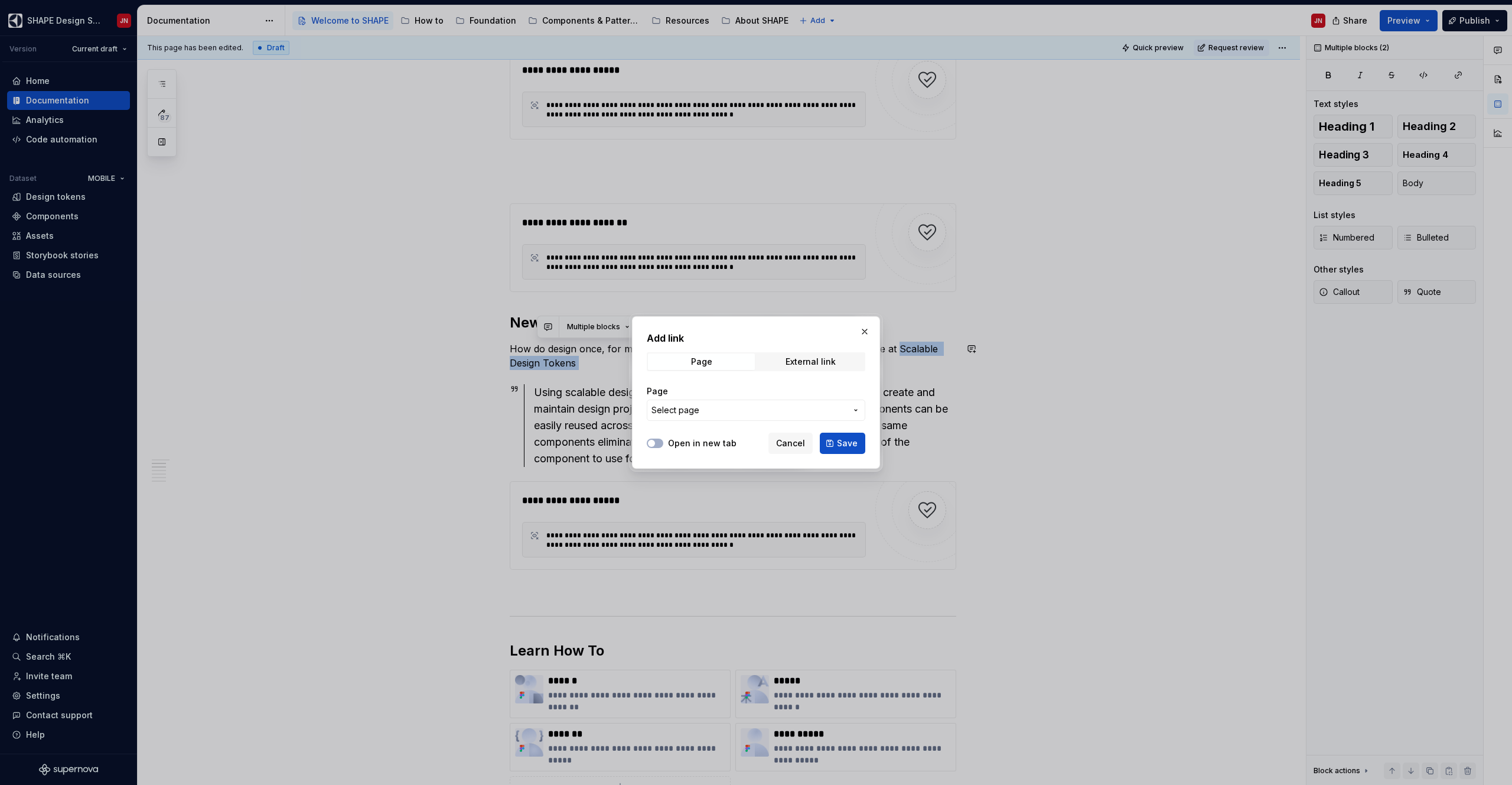
click at [711, 411] on span "Select page" at bounding box center [748, 410] width 194 height 12
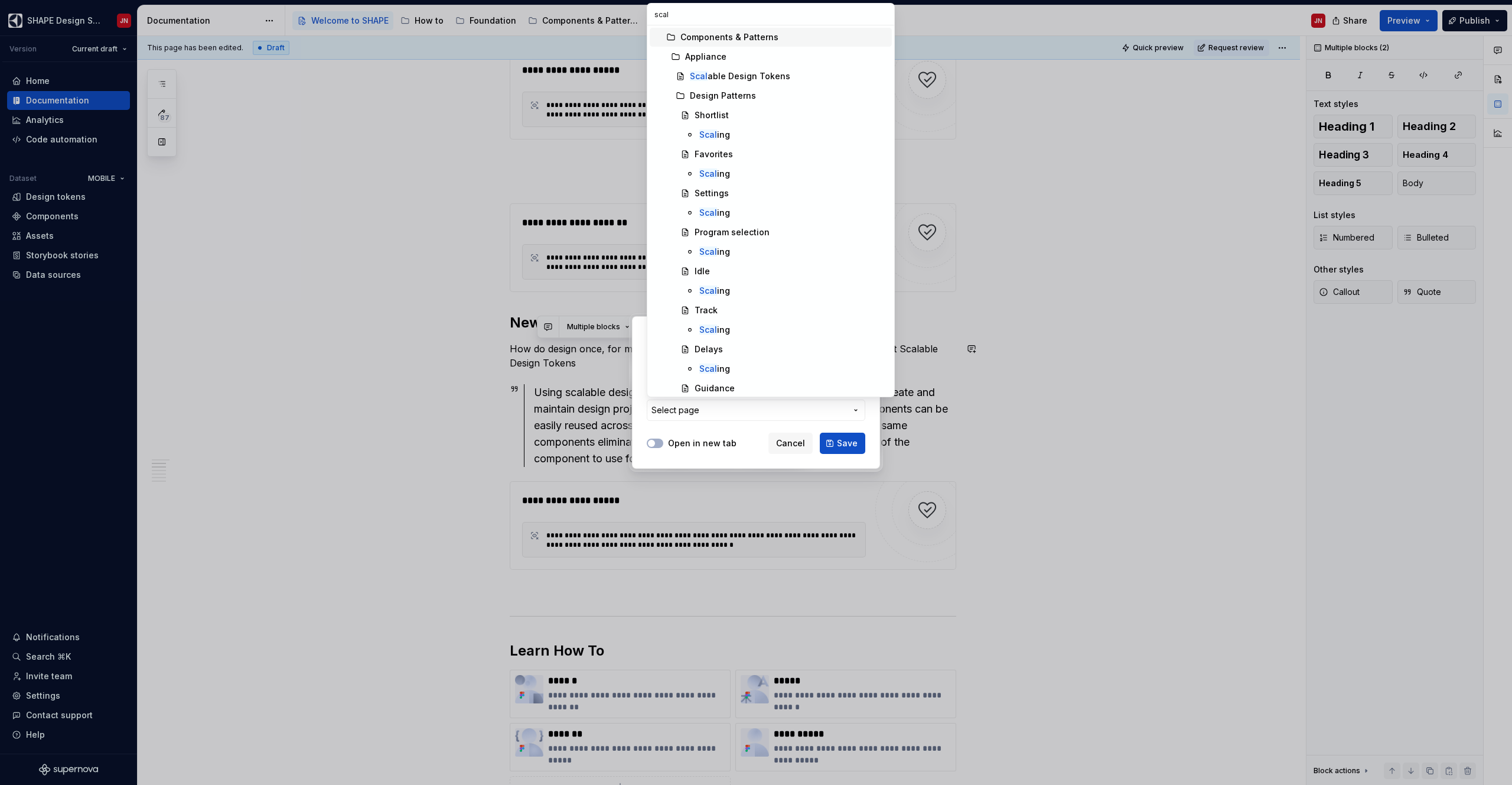
type input "scala"
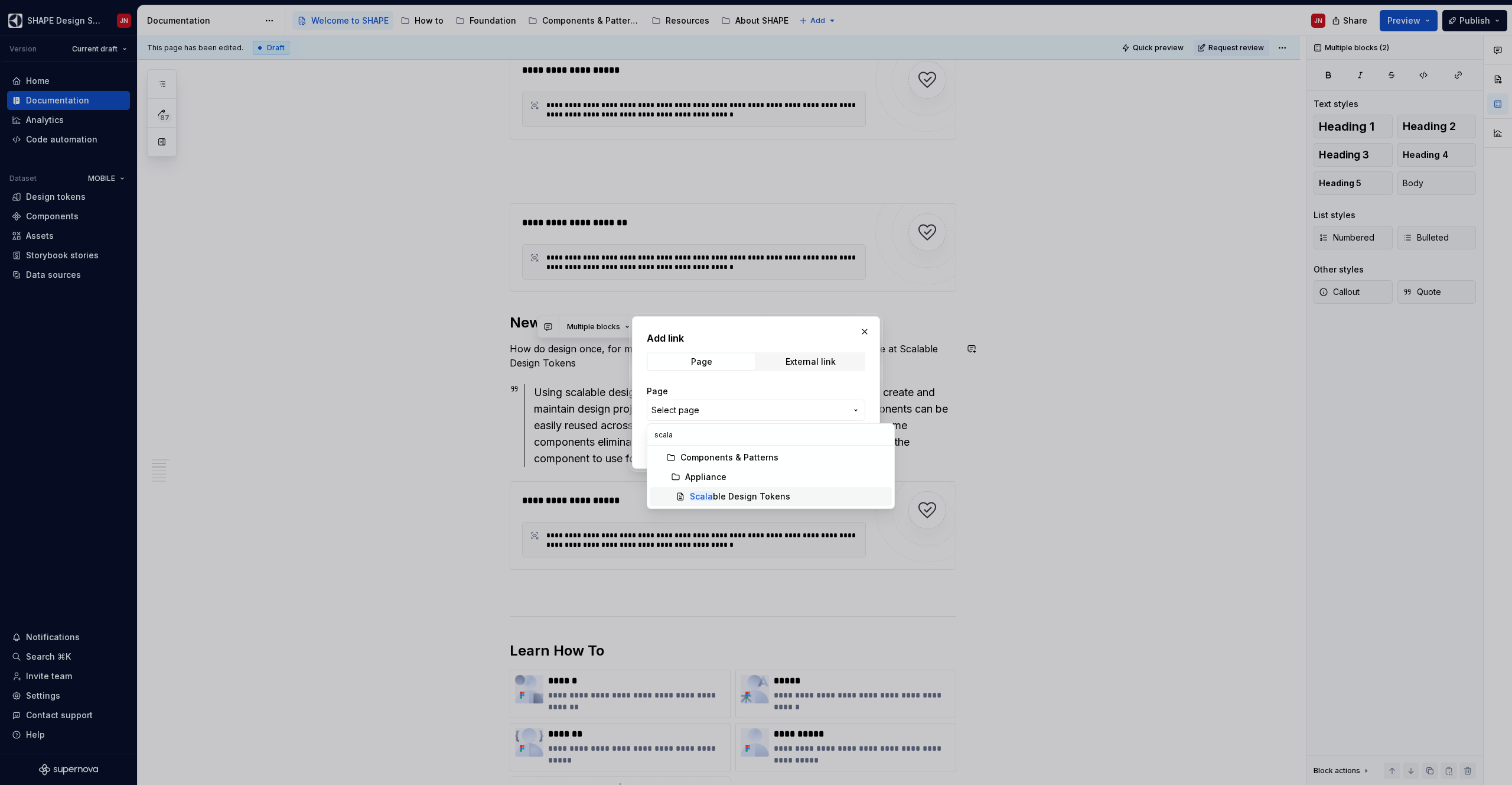
click at [735, 493] on div "Scala ble Design Tokens" at bounding box center [740, 497] width 101 height 12
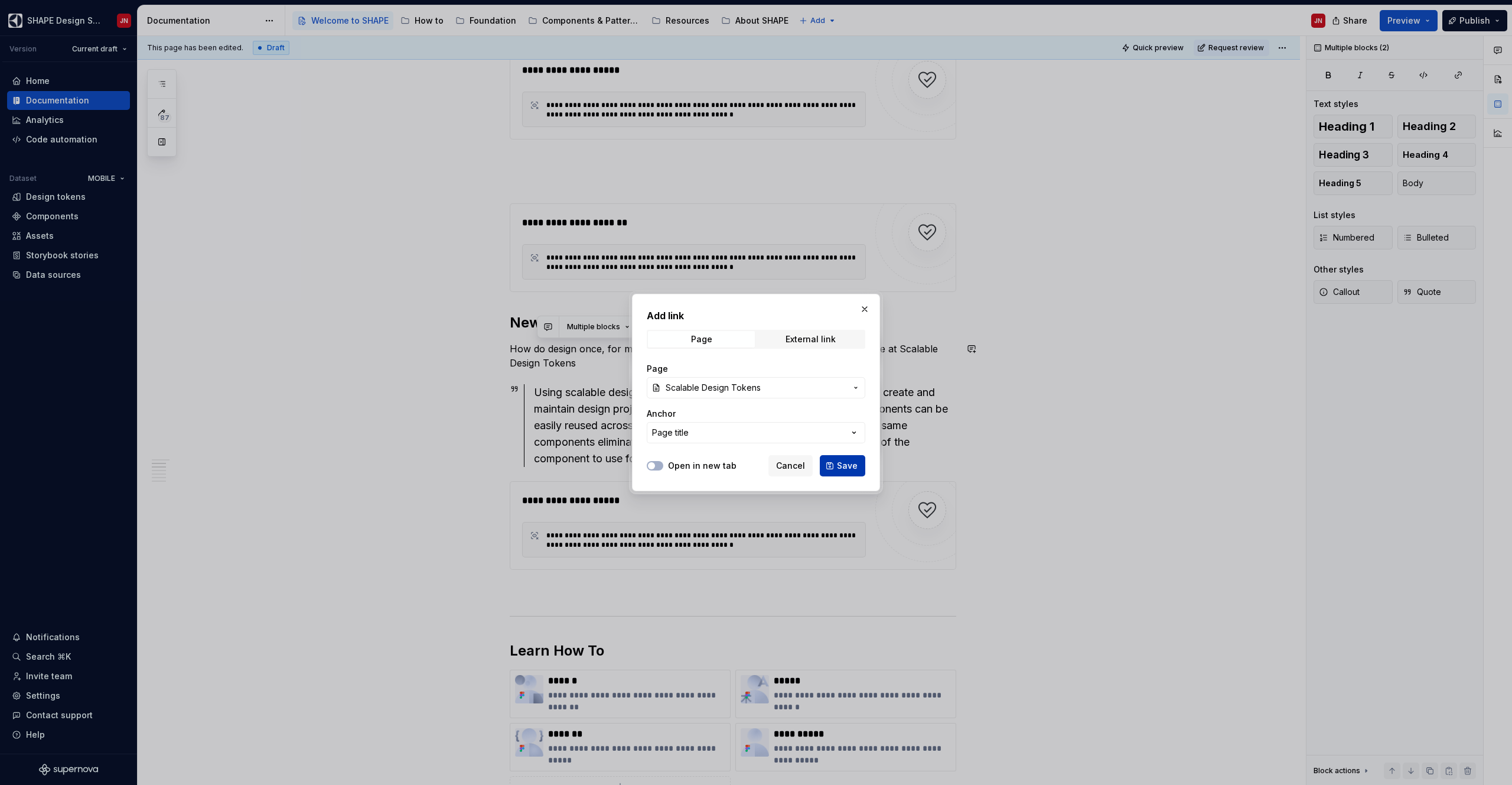
click at [843, 472] on button "Save" at bounding box center [843, 465] width 46 height 21
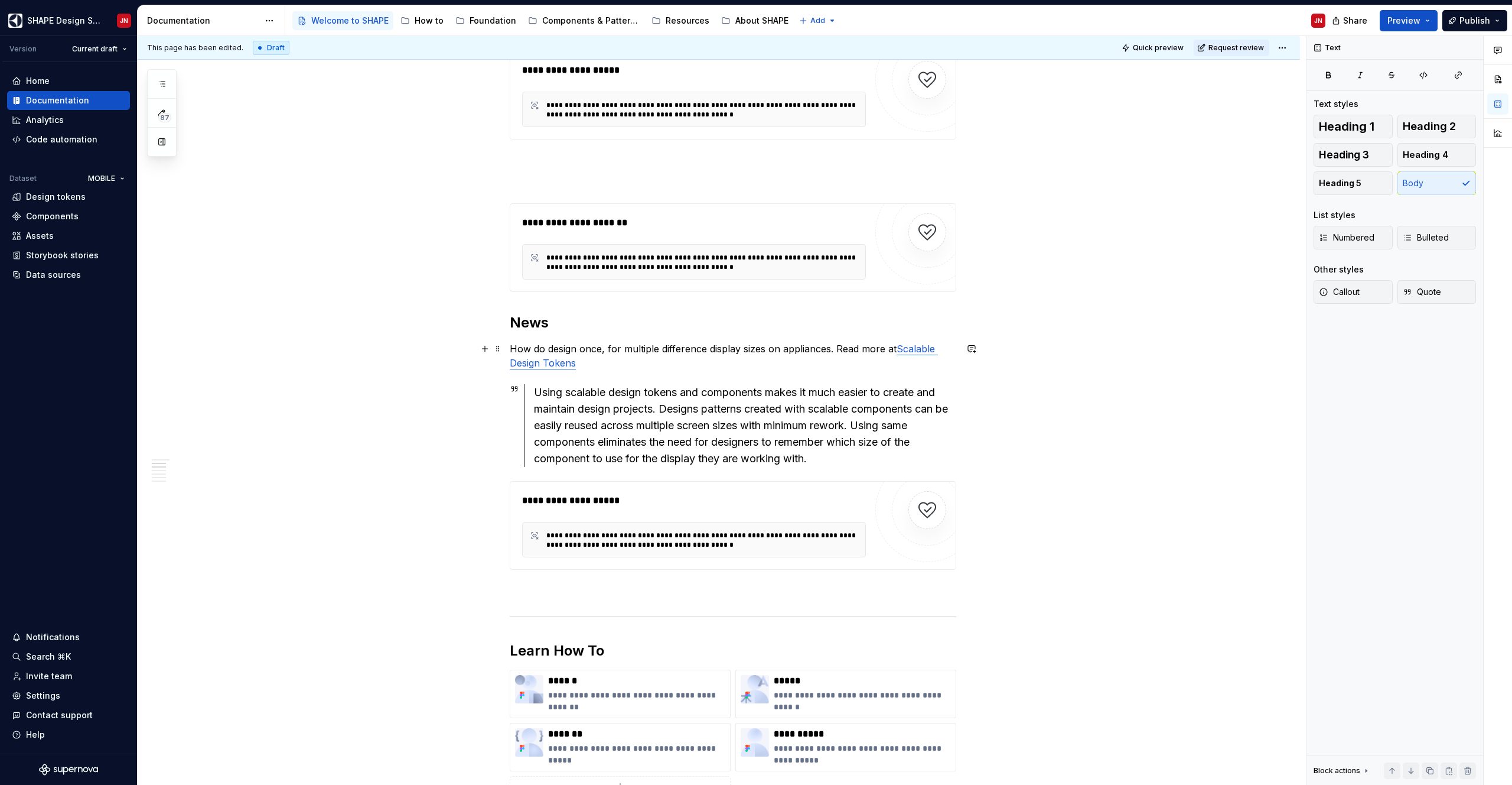
click at [627, 363] on p "How do design once, for multiple difference display sizes on appliances. Read m…" at bounding box center [733, 355] width 447 height 28
click at [542, 348] on p "How do design once, for multiple difference display sizes on appliances. Read m…" at bounding box center [733, 355] width 447 height 28
click at [1473, 23] on span "Publish" at bounding box center [1475, 21] width 31 height 12
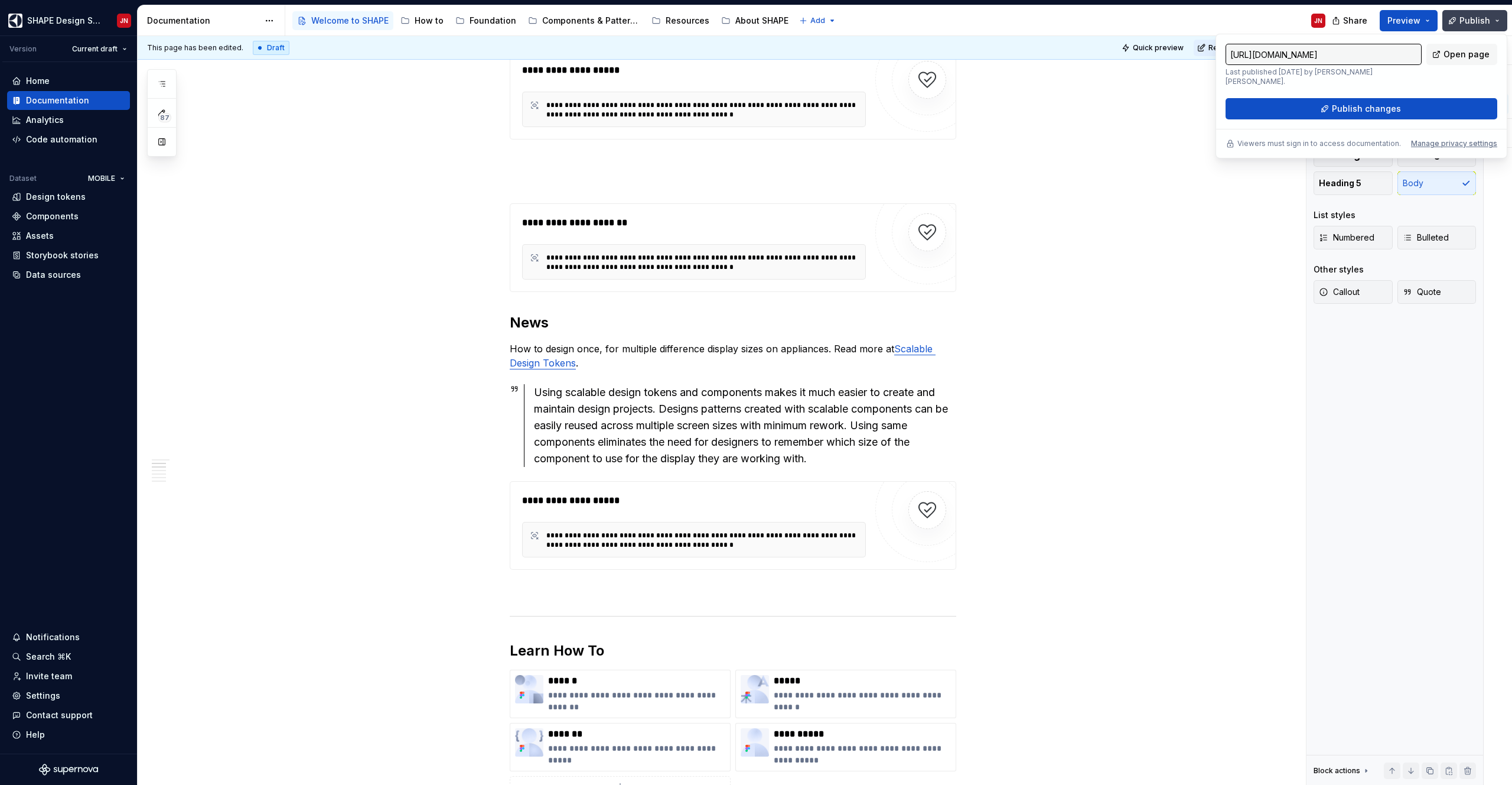
click at [1486, 15] on span "Publish" at bounding box center [1475, 21] width 31 height 12
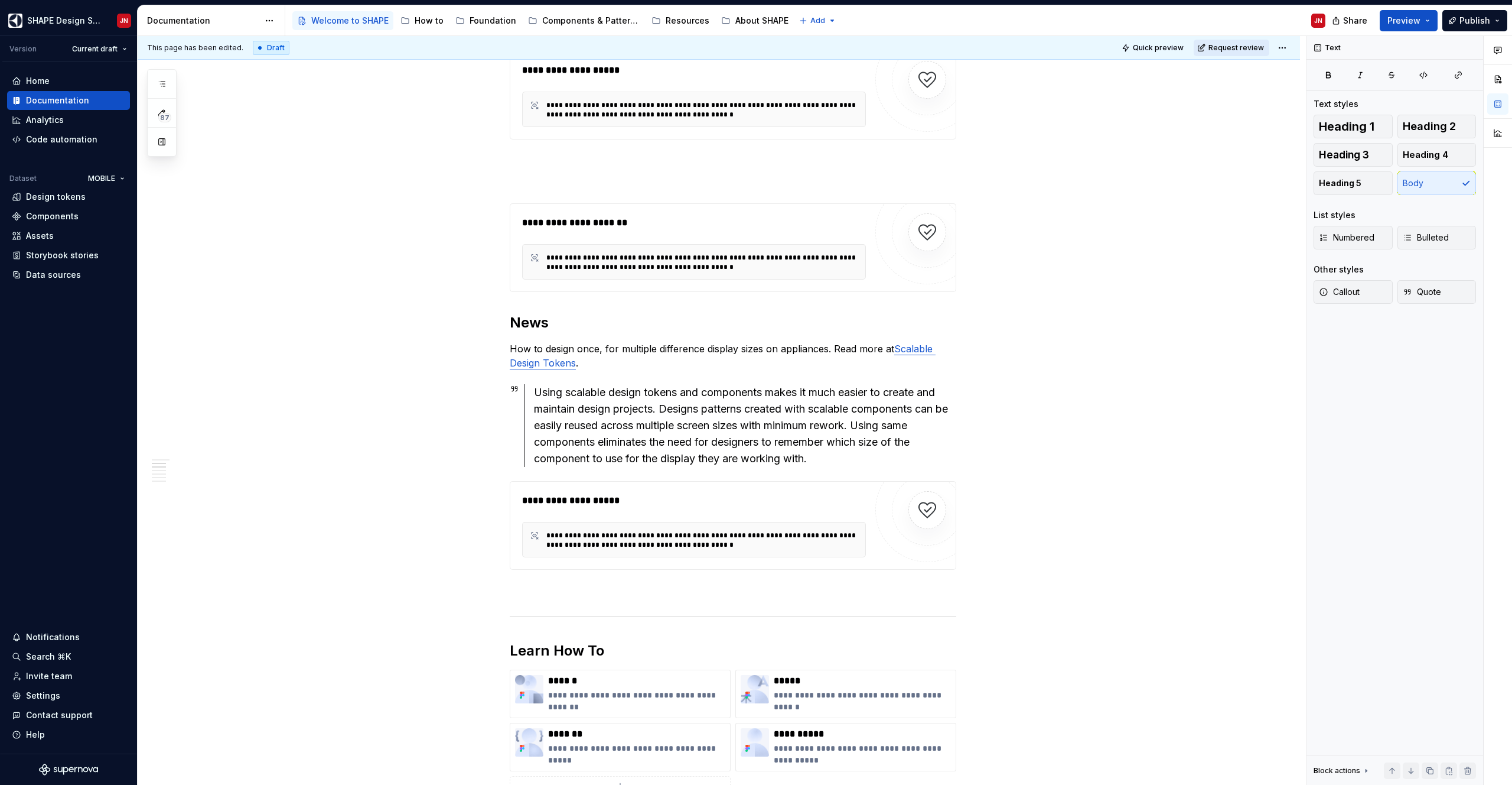
click at [1249, 50] on span "Request review" at bounding box center [1237, 47] width 56 height 9
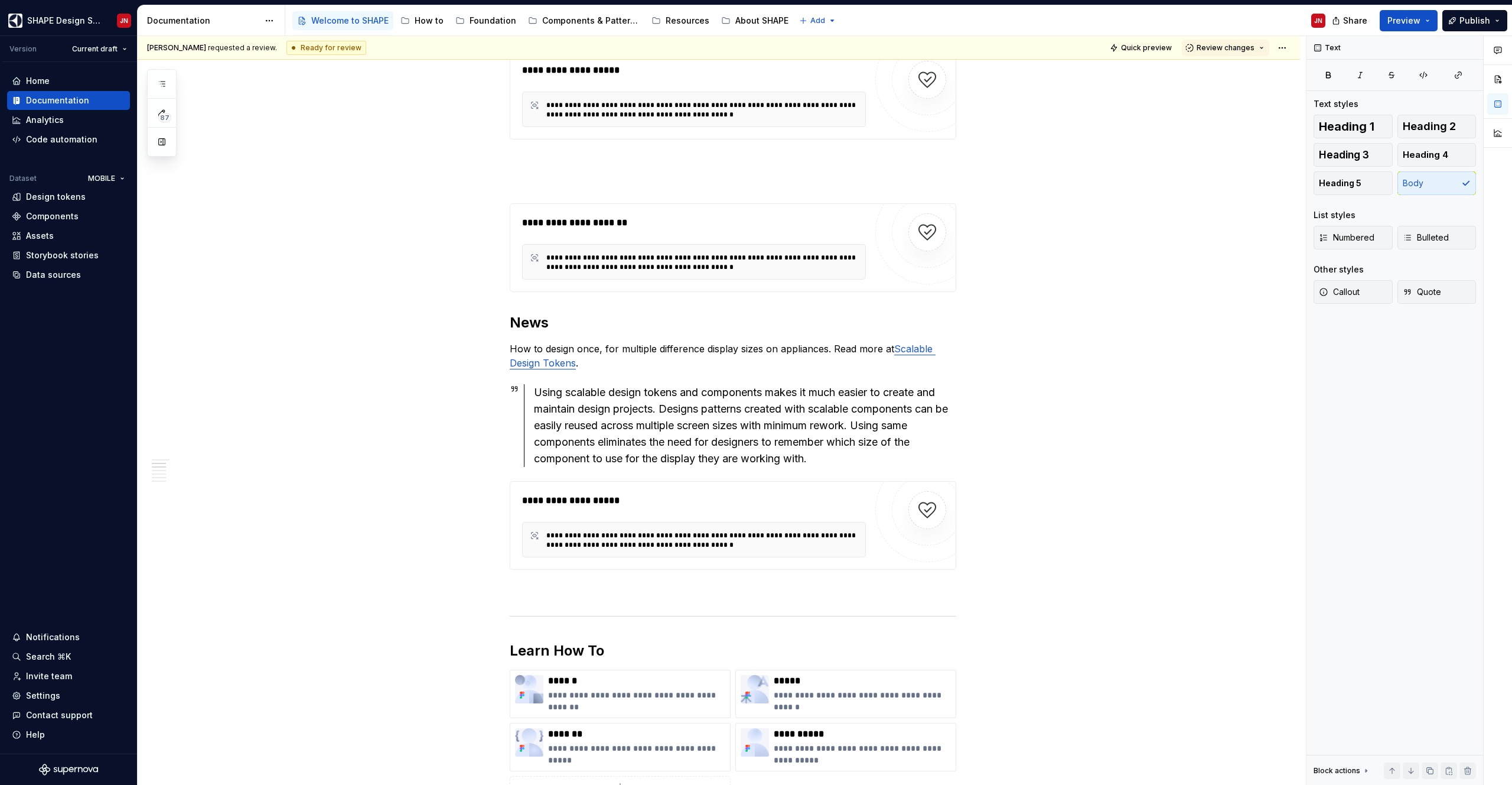
click at [1249, 50] on span "Review changes" at bounding box center [1226, 47] width 58 height 9
click at [1251, 81] on div "This page is ready to publish." at bounding box center [1265, 82] width 104 height 9
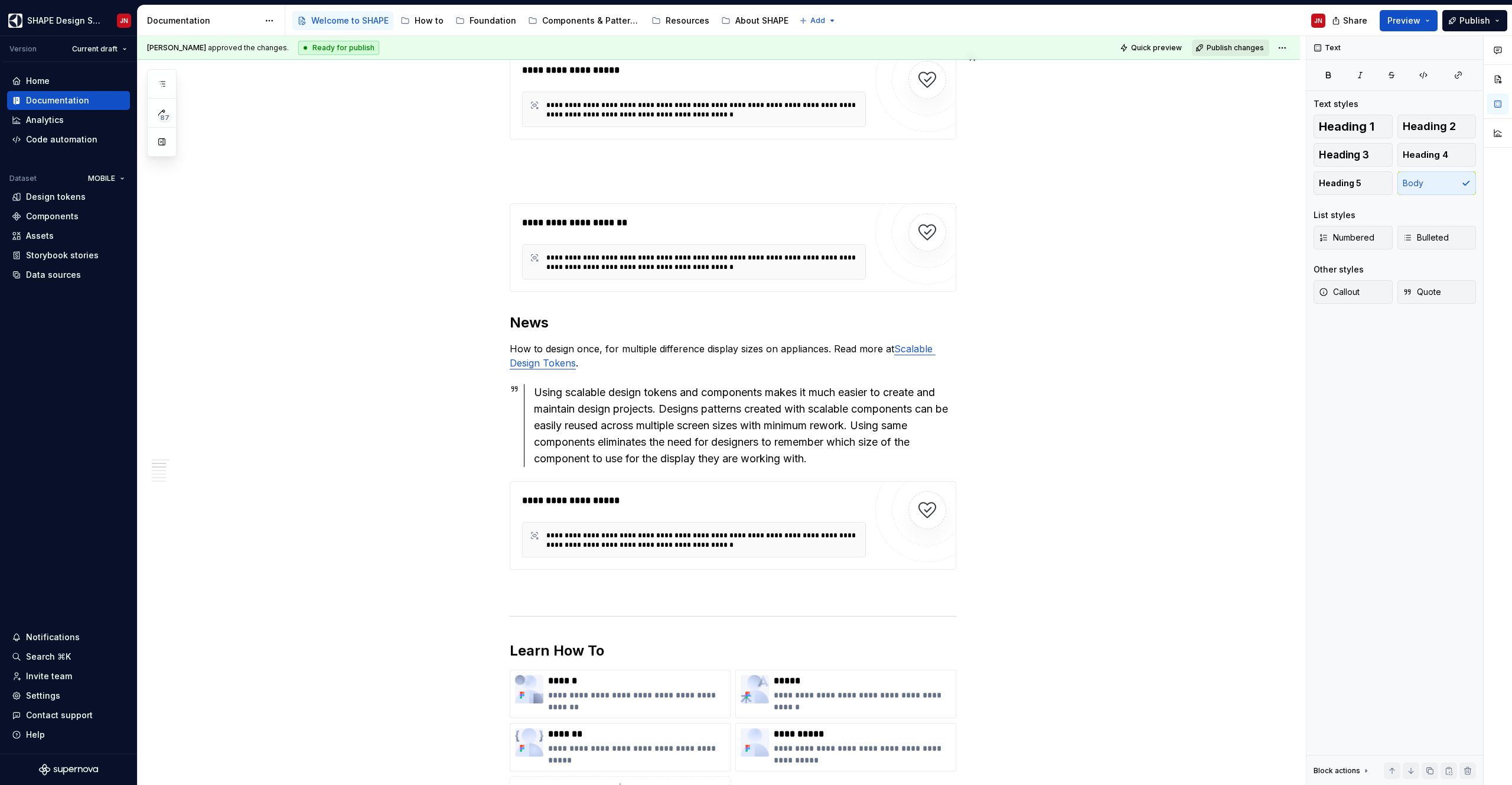
click at [1237, 49] on span "Publish changes" at bounding box center [1235, 47] width 57 height 9
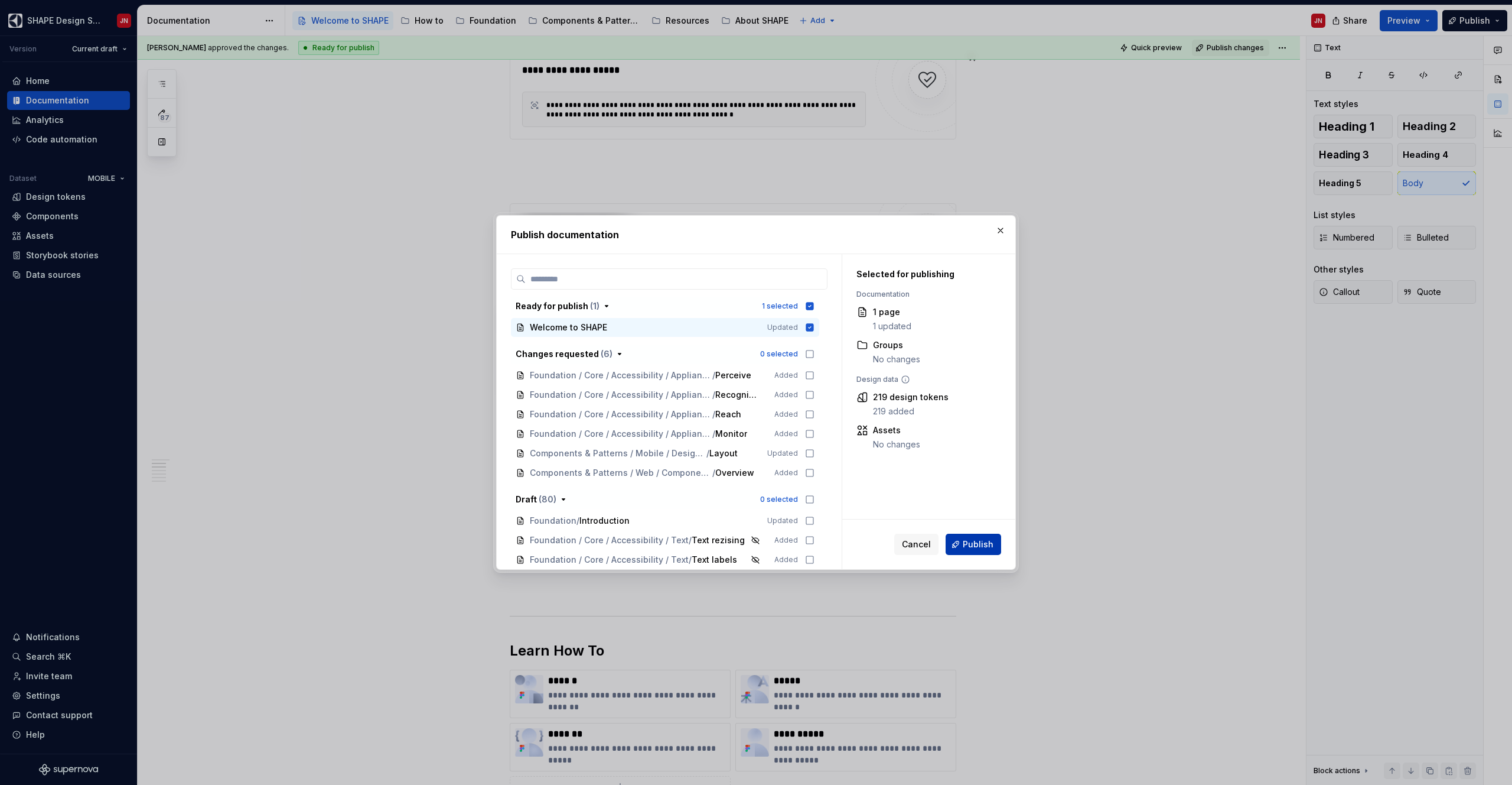
click at [969, 545] on span "Publish" at bounding box center [977, 545] width 31 height 12
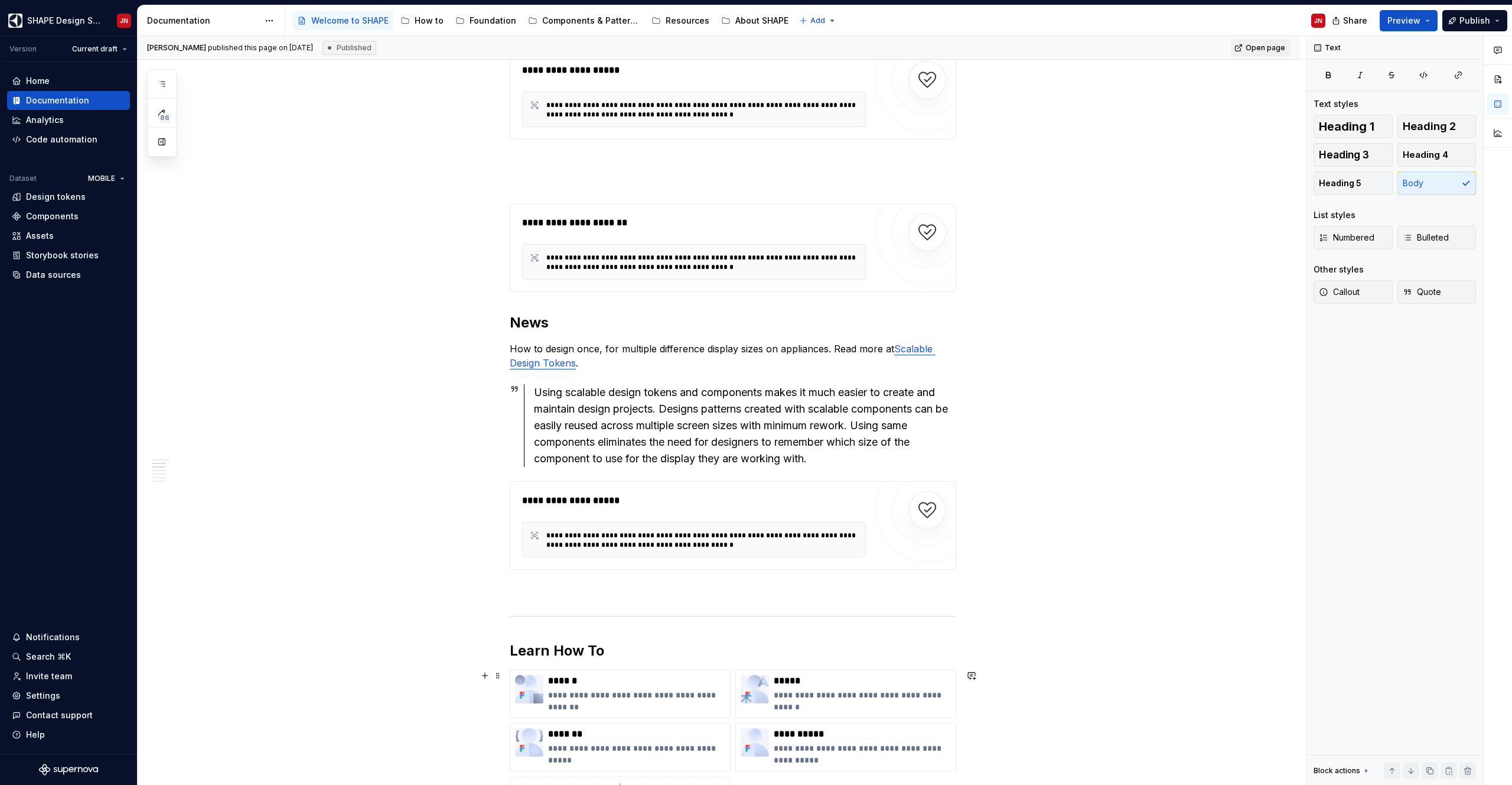
type textarea "*"
